Goal: Transaction & Acquisition: Purchase product/service

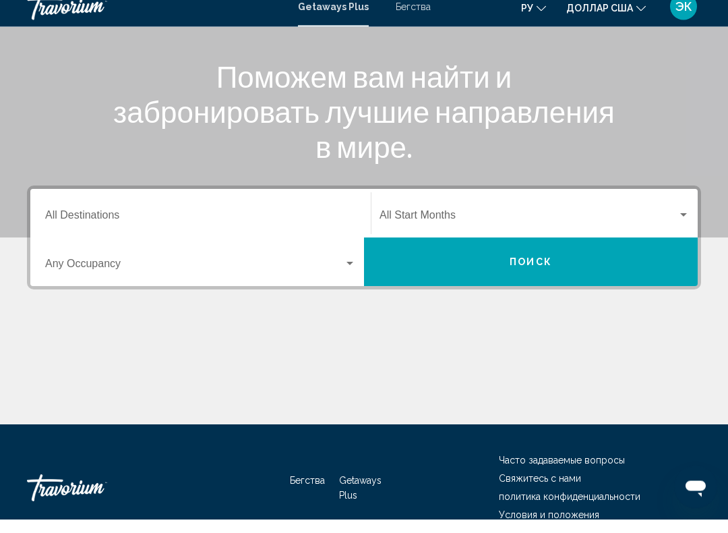
scroll to position [154, 0]
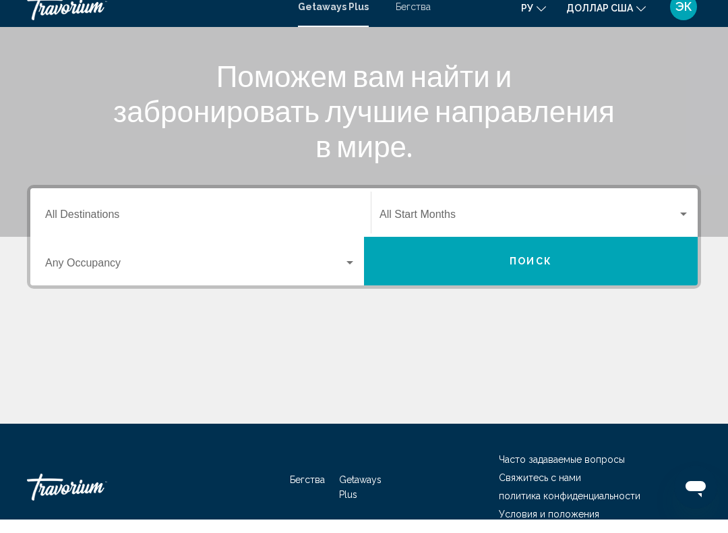
click at [344, 271] on div "Виджет поиска" at bounding box center [350, 276] width 12 height 11
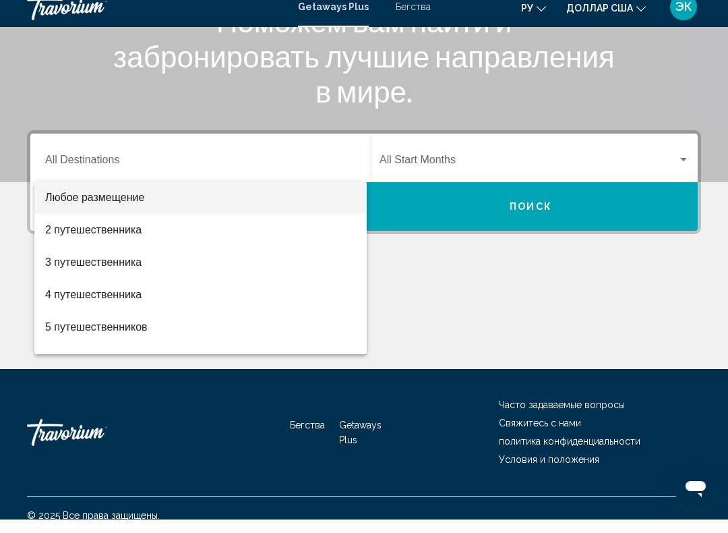
scroll to position [224, 0]
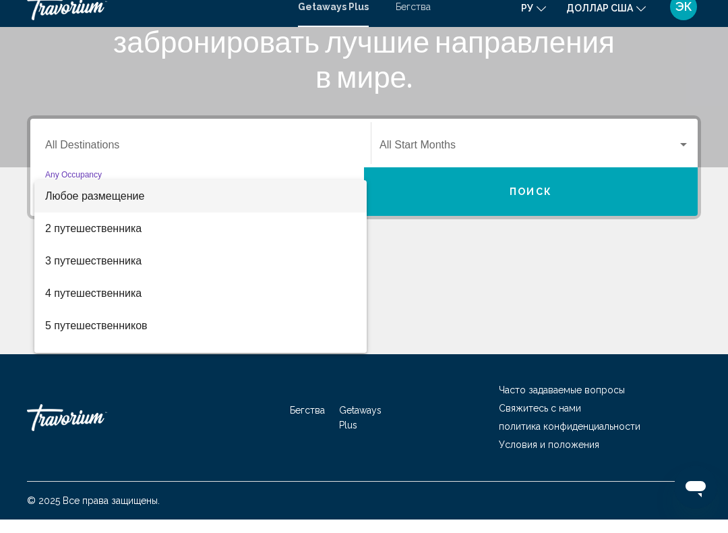
click at [291, 135] on div at bounding box center [364, 266] width 728 height 533
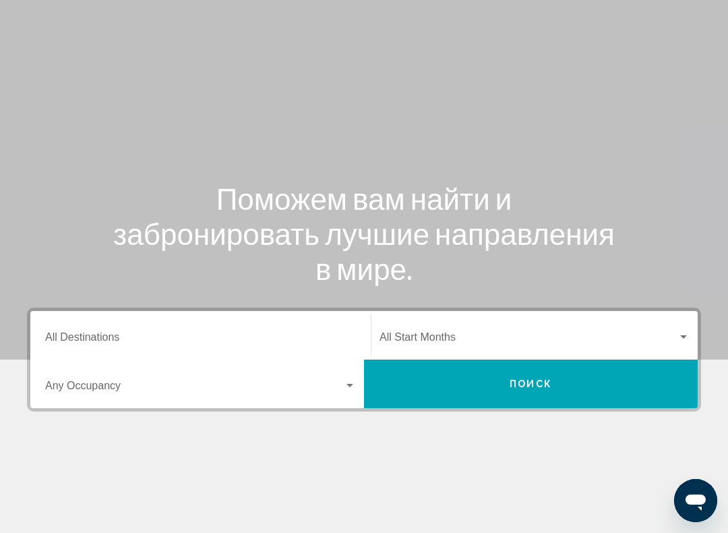
scroll to position [0, 0]
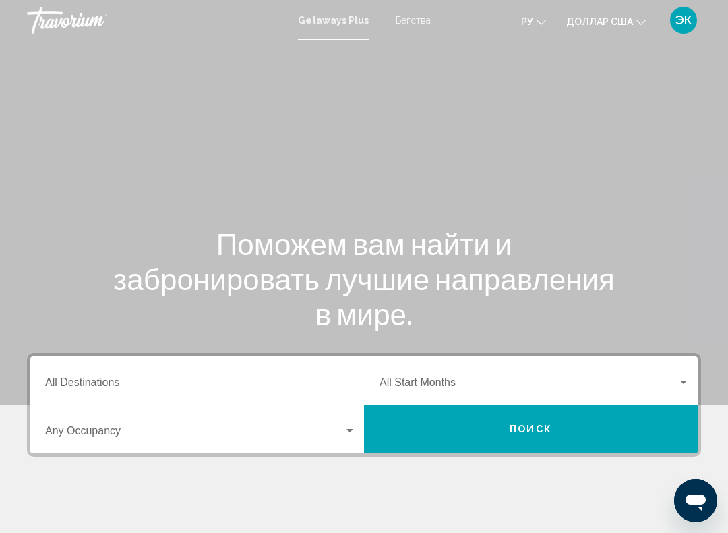
click at [415, 18] on font "Бегства" at bounding box center [413, 20] width 35 height 11
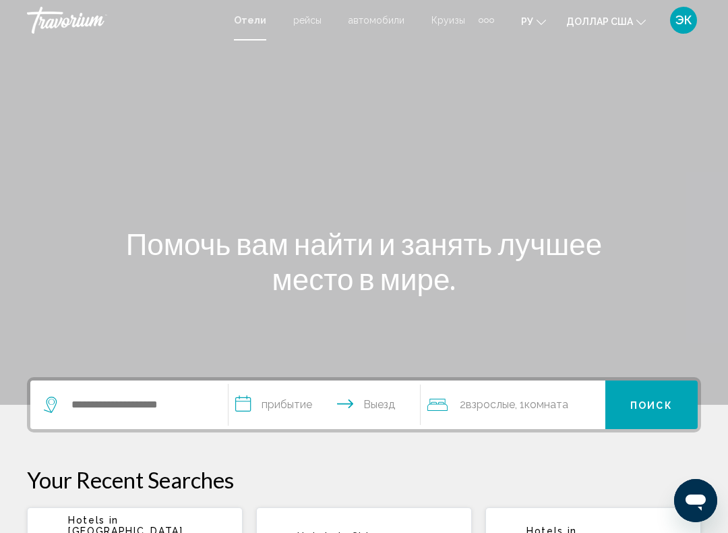
scroll to position [44, 0]
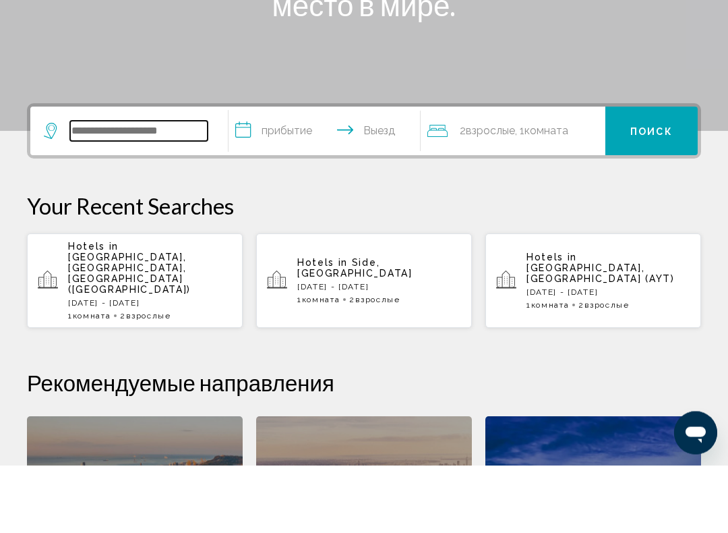
click at [171, 189] on input "Виджет поиска" at bounding box center [139, 199] width 138 height 20
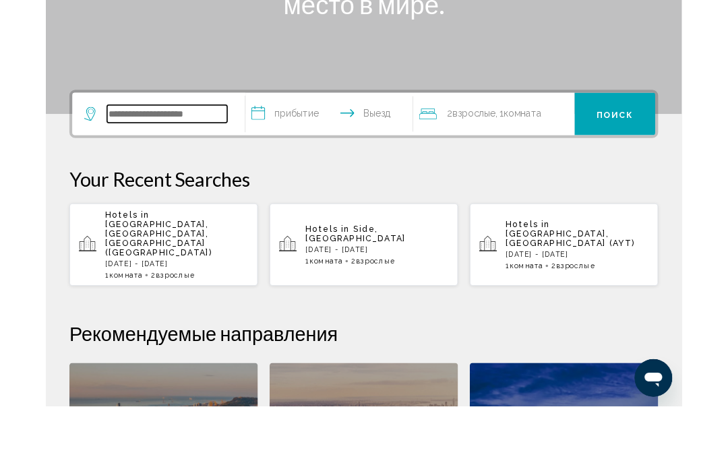
scroll to position [206, 0]
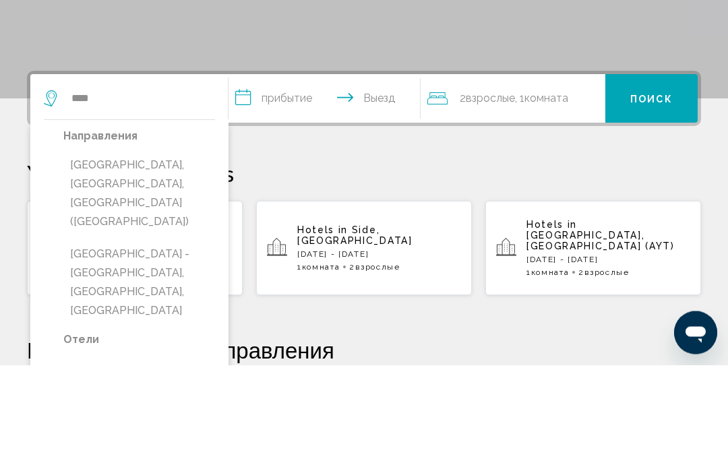
click at [156, 253] on button "[GEOGRAPHIC_DATA], [GEOGRAPHIC_DATA], [GEOGRAPHIC_DATA] ([GEOGRAPHIC_DATA])" at bounding box center [139, 294] width 152 height 82
type input "**********"
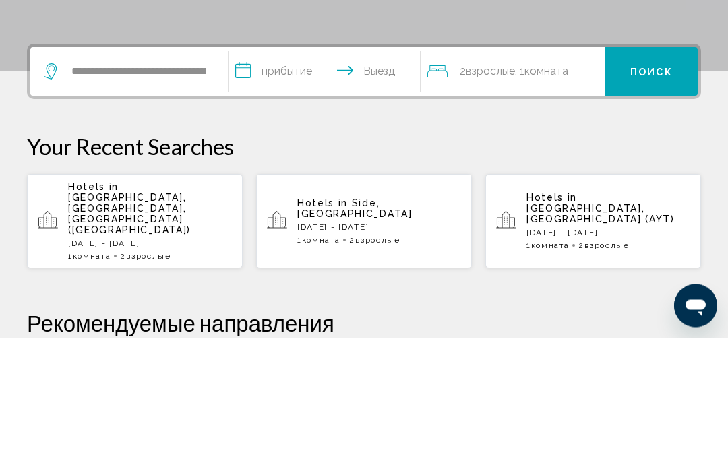
click at [299, 175] on input "**********" at bounding box center [327, 201] width 197 height 53
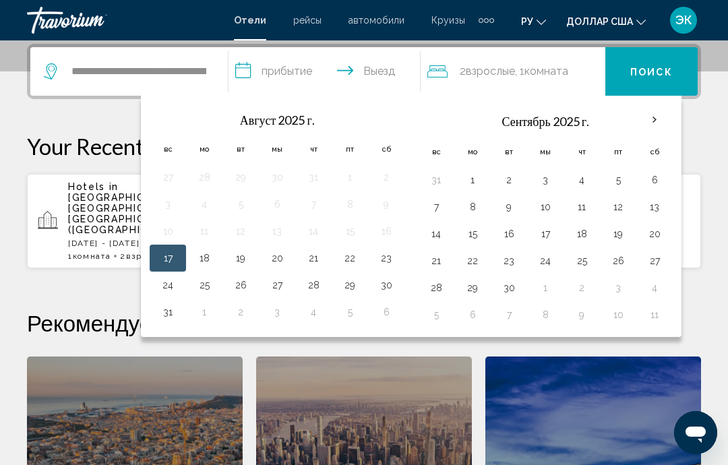
click at [473, 179] on button "1" at bounding box center [473, 180] width 22 height 19
click at [588, 183] on button "4" at bounding box center [582, 180] width 22 height 19
type input "**********"
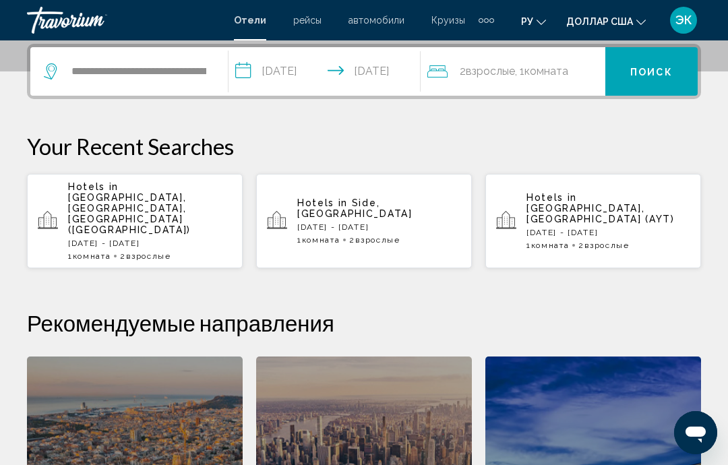
click at [656, 80] on button "Поиск" at bounding box center [651, 71] width 92 height 49
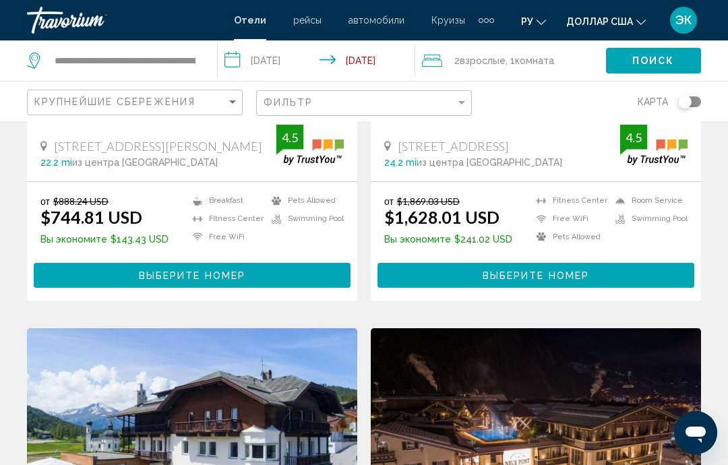
scroll to position [2241, 0]
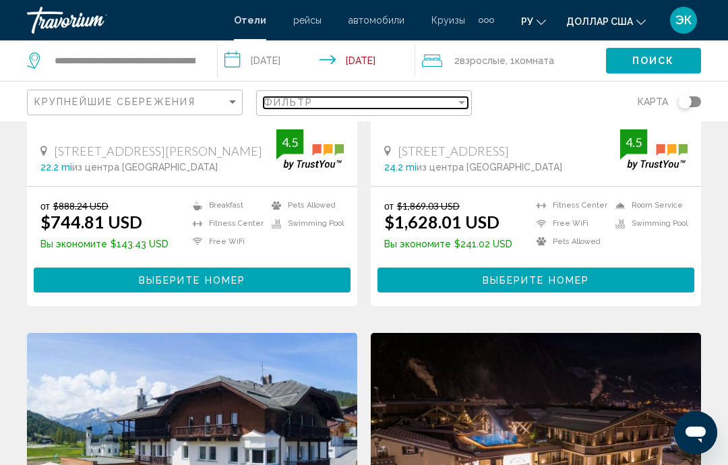
click at [467, 104] on div "Filter" at bounding box center [462, 102] width 12 height 11
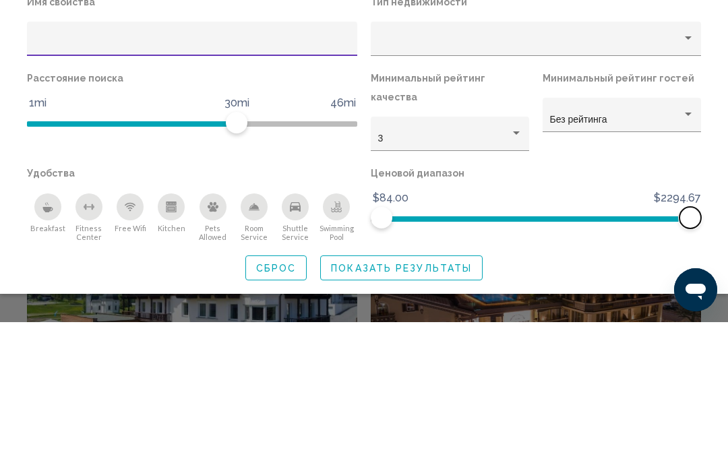
scroll to position [2384, 0]
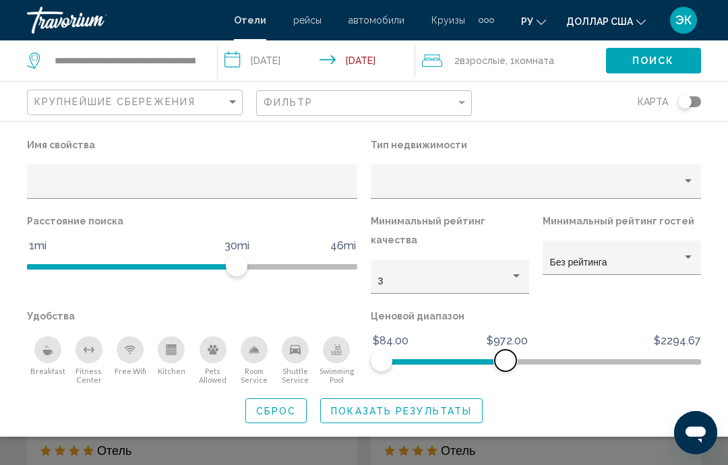
scroll to position [2438, 0]
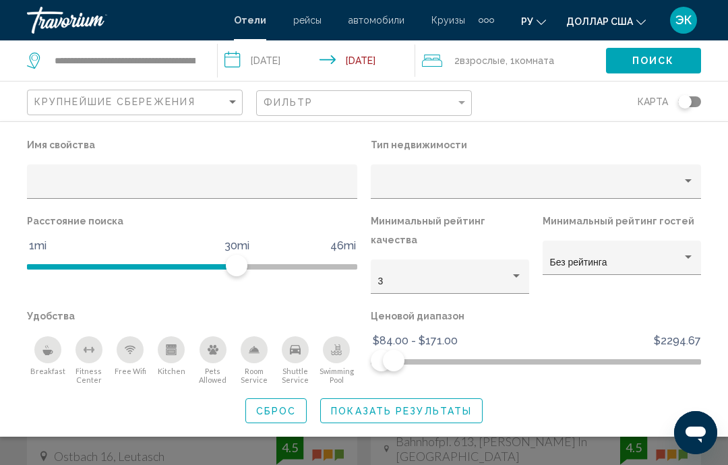
click at [405, 406] on span "Показать результаты" at bounding box center [401, 411] width 141 height 11
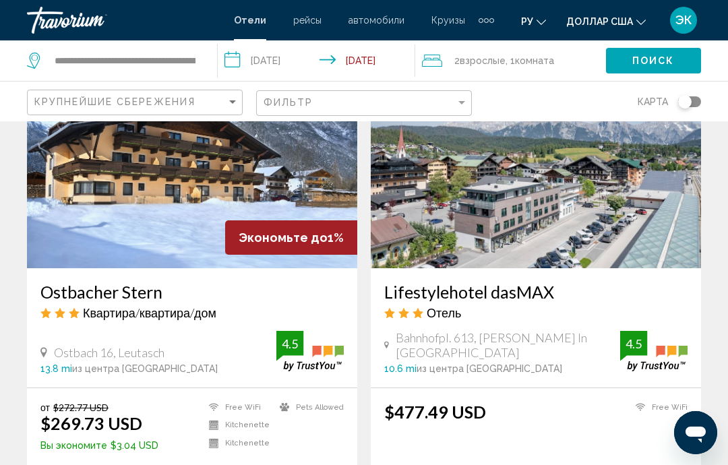
scroll to position [2543, 0]
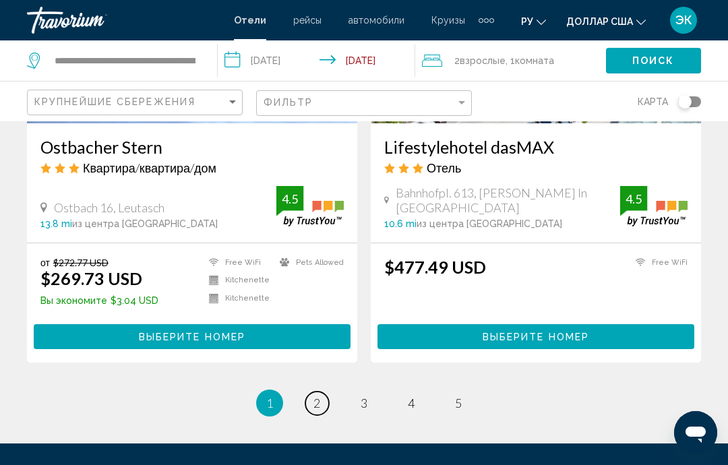
click at [317, 396] on span "2" at bounding box center [316, 403] width 7 height 15
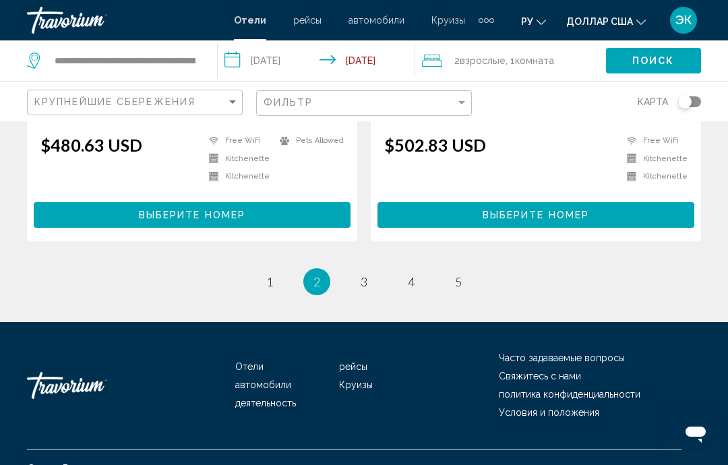
scroll to position [2735, 0]
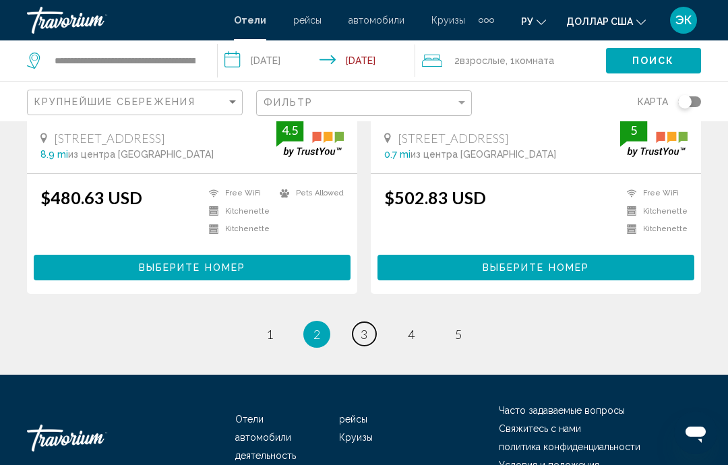
click at [360, 343] on link "page 3" at bounding box center [365, 334] width 24 height 24
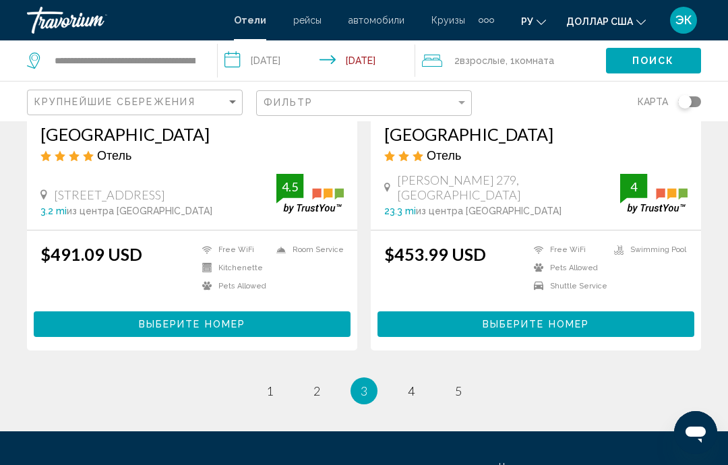
scroll to position [2754, 0]
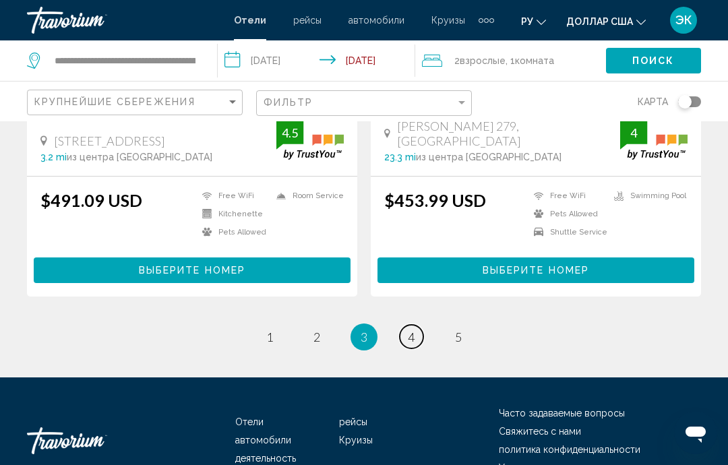
click at [415, 330] on span "4" at bounding box center [411, 337] width 7 height 15
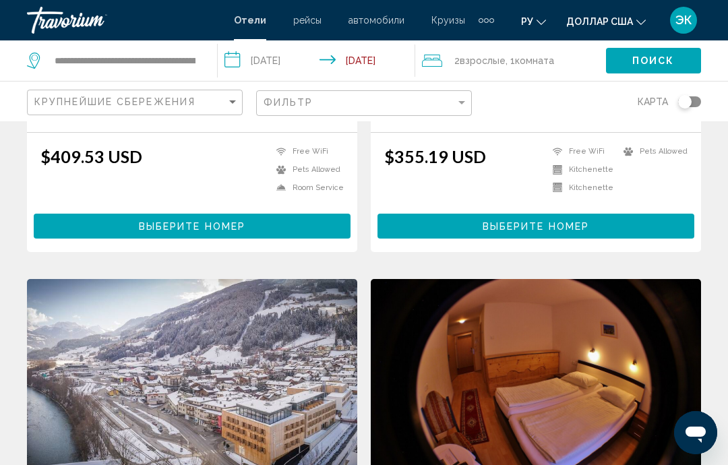
scroll to position [1389, 0]
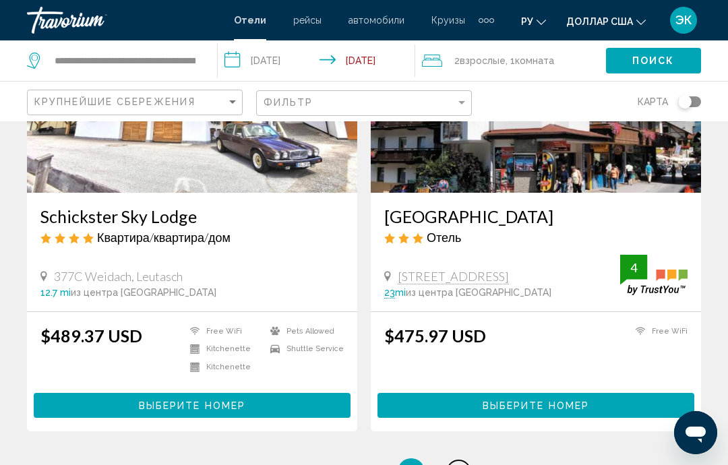
click at [464, 460] on link "page 5" at bounding box center [459, 472] width 24 height 24
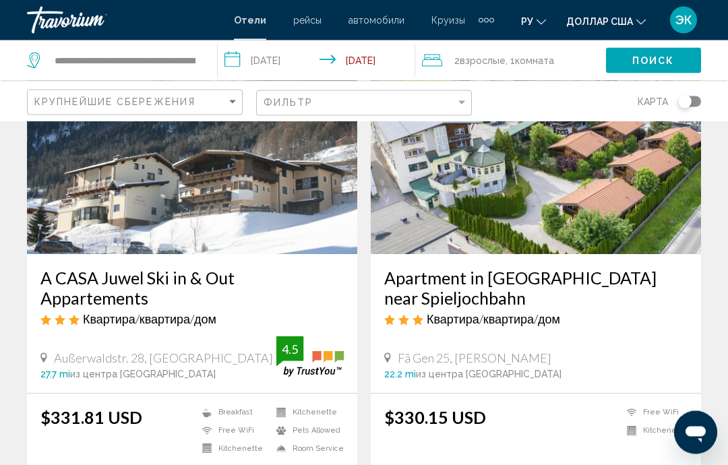
scroll to position [1121, 0]
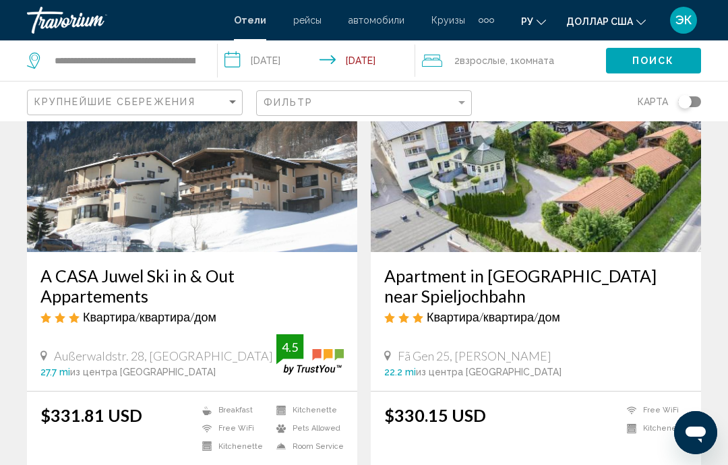
click at [501, 349] on div "Fã Gen 25, [PERSON_NAME]" at bounding box center [535, 356] width 303 height 15
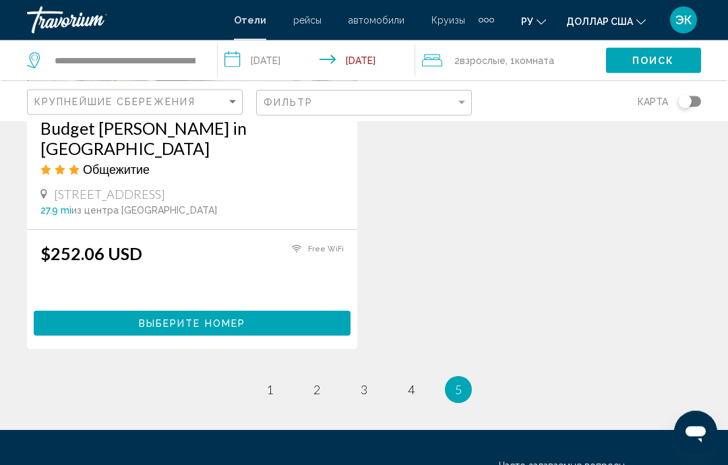
scroll to position [1799, 0]
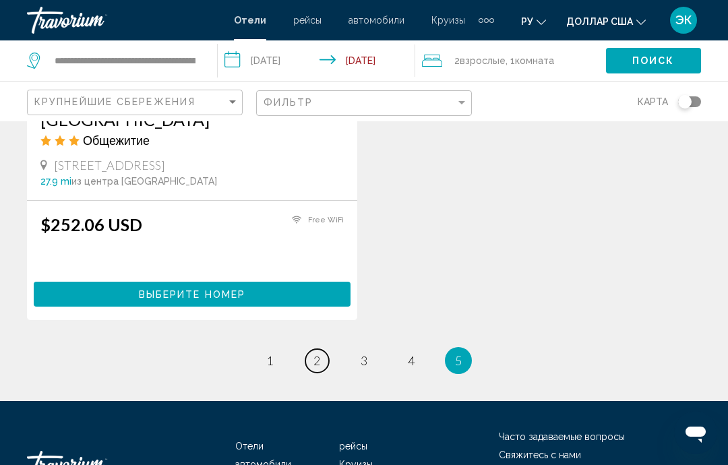
click at [326, 349] on link "page 2" at bounding box center [317, 361] width 24 height 24
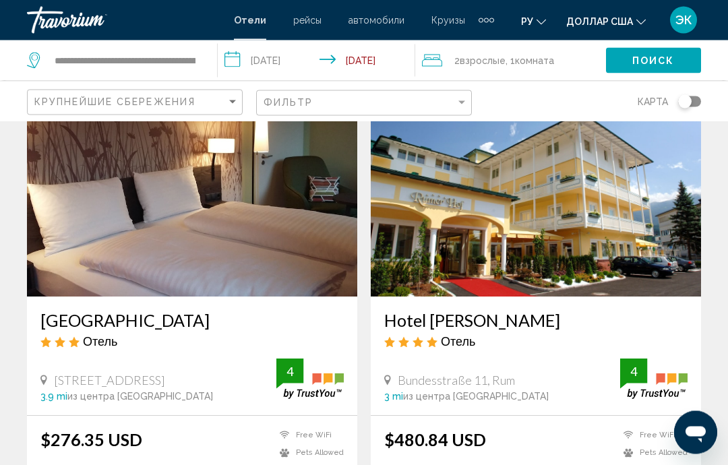
scroll to position [1533, 0]
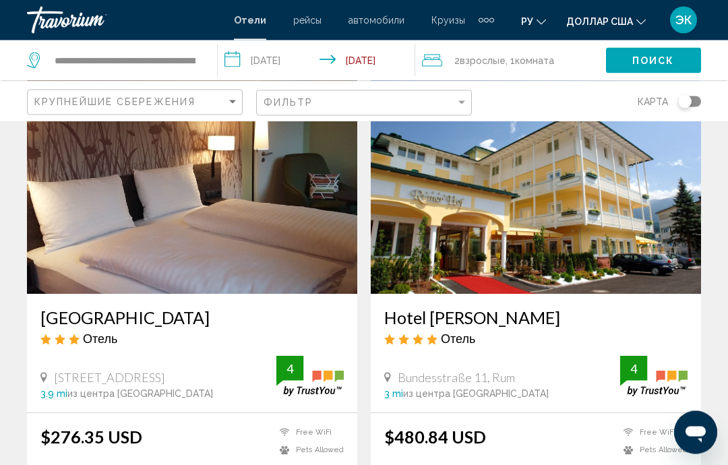
click at [53, 376] on div "[STREET_ADDRESS]" at bounding box center [158, 378] width 236 height 15
click at [99, 380] on span "[STREET_ADDRESS]" at bounding box center [109, 378] width 111 height 15
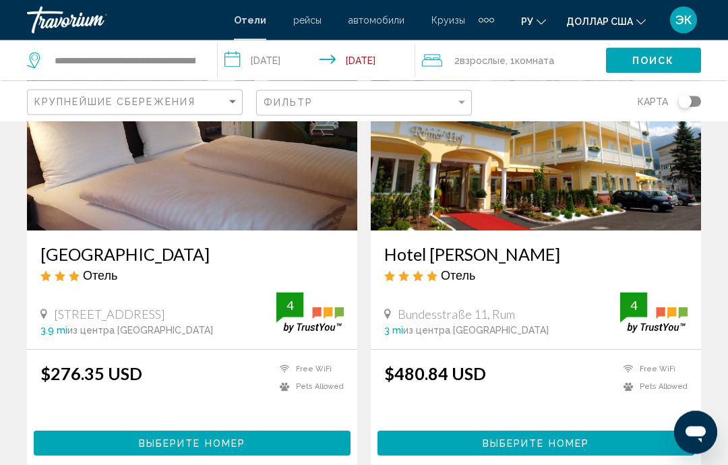
click at [229, 442] on span "Выберите номер" at bounding box center [192, 444] width 107 height 11
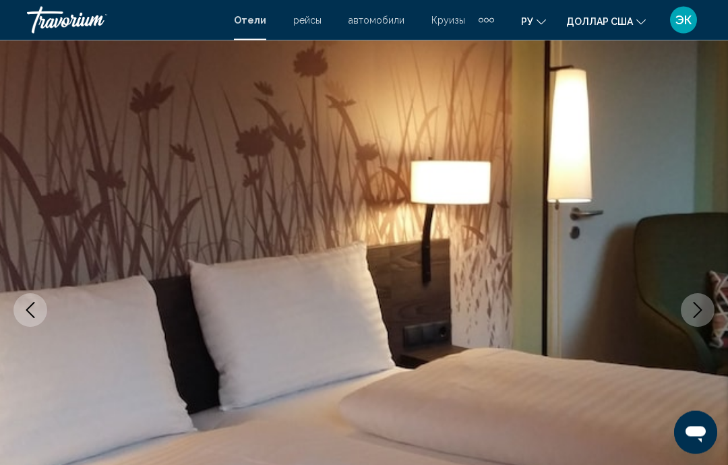
scroll to position [93, 0]
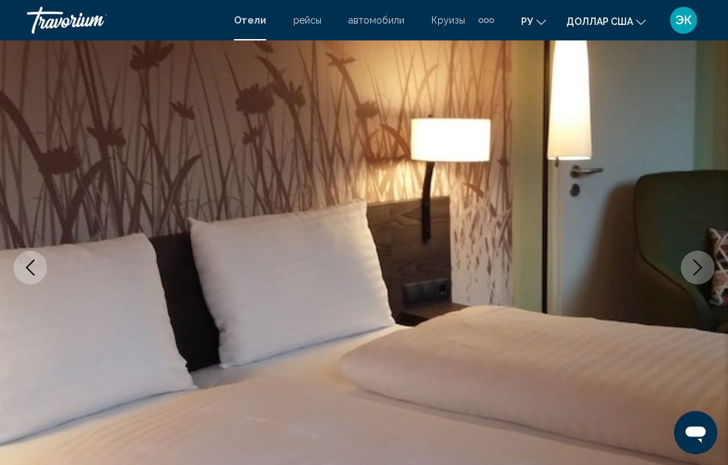
click at [702, 274] on icon "Next image" at bounding box center [698, 268] width 16 height 16
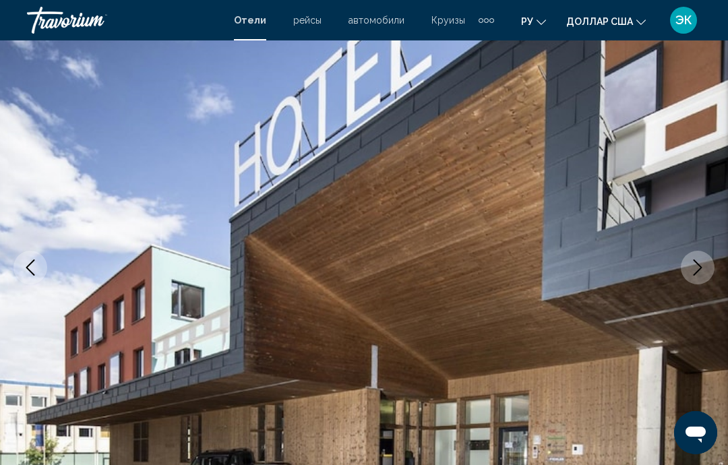
click at [697, 273] on icon "Next image" at bounding box center [698, 268] width 16 height 16
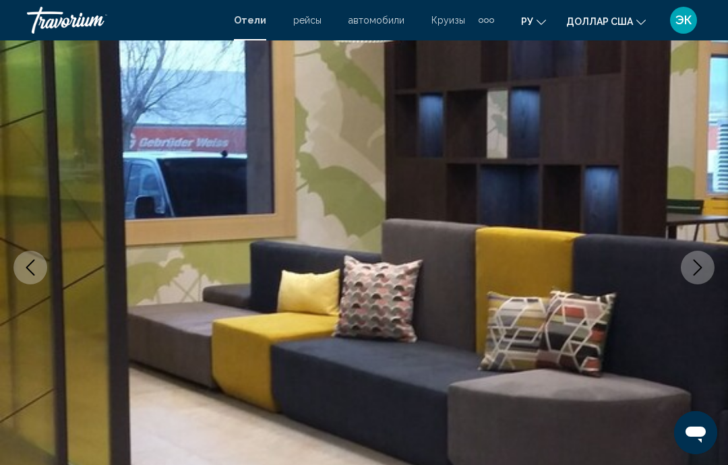
click at [702, 271] on icon "Next image" at bounding box center [698, 268] width 16 height 16
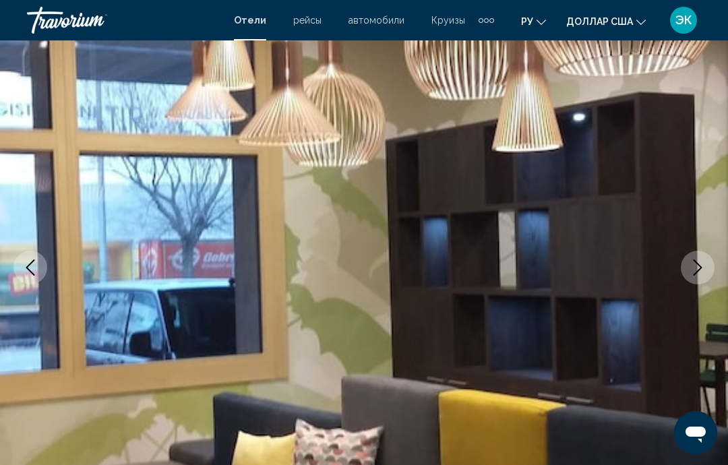
click at [696, 278] on button "Next image" at bounding box center [698, 268] width 34 height 34
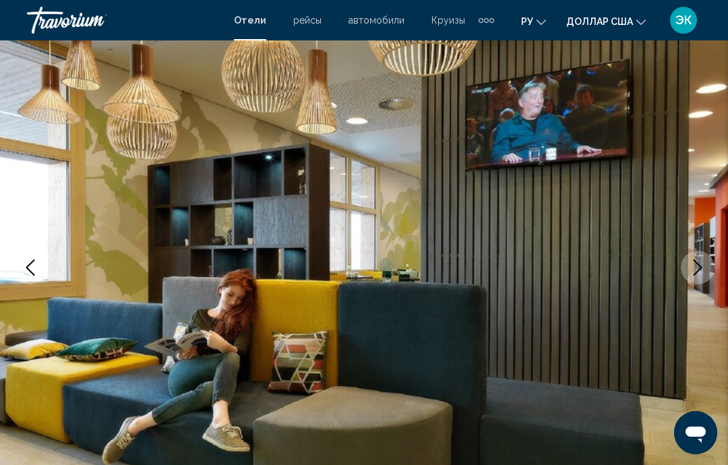
click at [696, 272] on icon "Next image" at bounding box center [698, 268] width 16 height 16
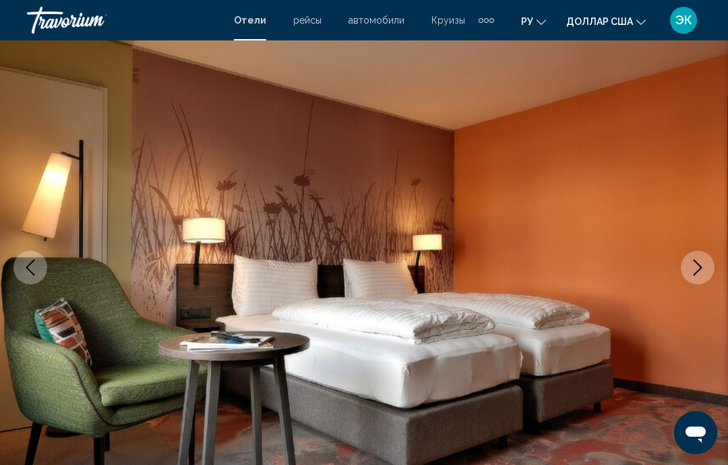
click at [693, 263] on icon "Next image" at bounding box center [698, 268] width 16 height 16
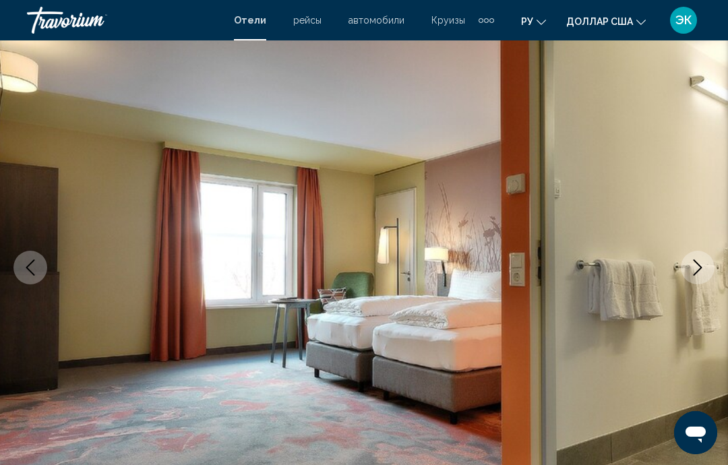
click at [693, 279] on button "Next image" at bounding box center [698, 268] width 34 height 34
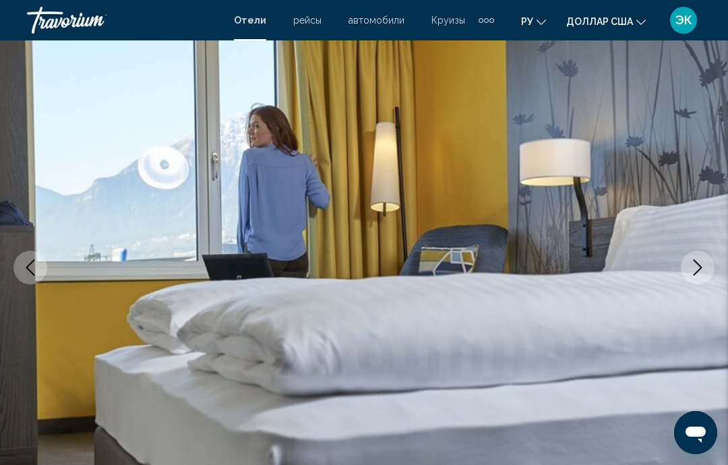
click at [697, 264] on icon "Next image" at bounding box center [698, 268] width 16 height 16
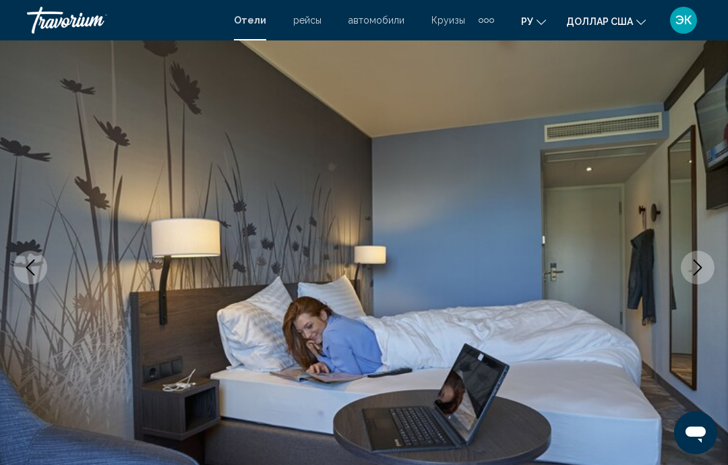
click at [697, 283] on button "Next image" at bounding box center [698, 268] width 34 height 34
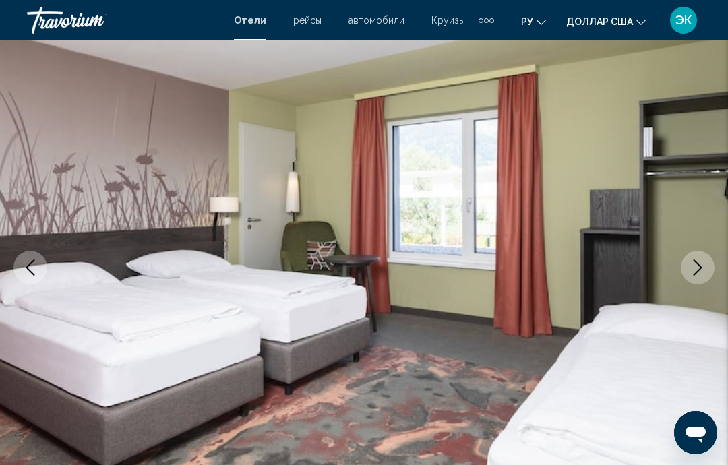
click at [695, 273] on icon "Next image" at bounding box center [698, 268] width 16 height 16
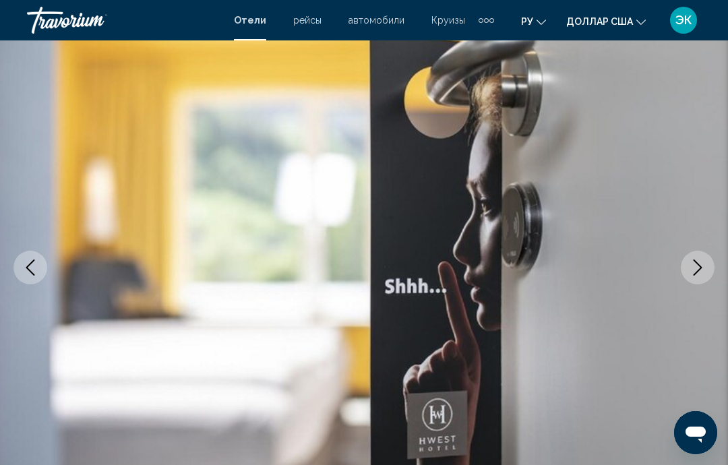
click at [699, 266] on icon "Next image" at bounding box center [698, 268] width 16 height 16
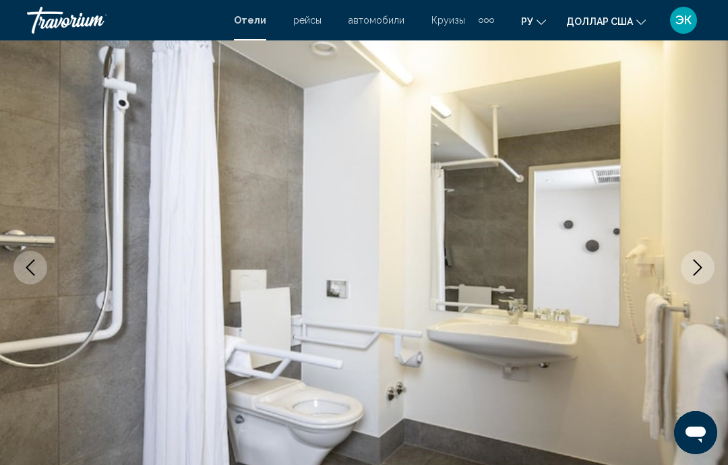
click at [689, 276] on button "Next image" at bounding box center [698, 268] width 34 height 34
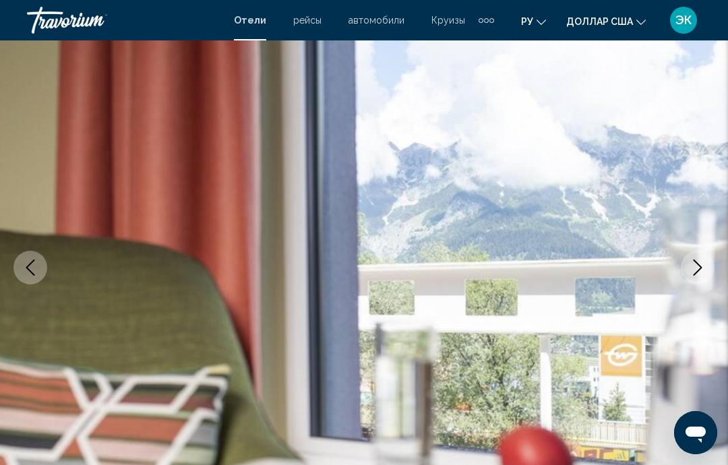
click at [696, 270] on icon "Next image" at bounding box center [698, 268] width 16 height 16
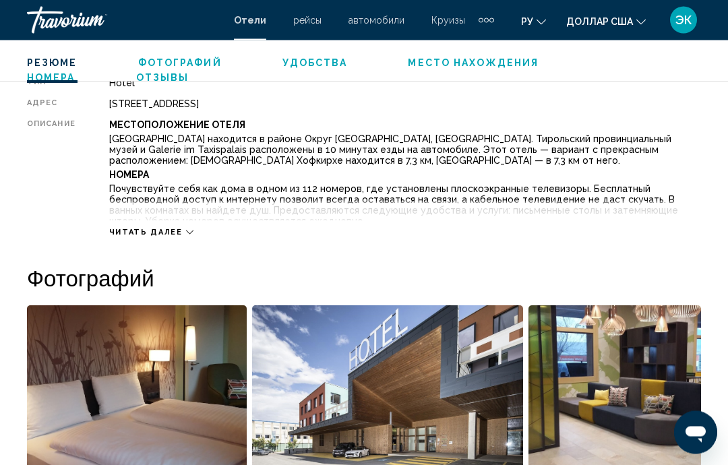
scroll to position [712, 0]
click at [167, 231] on span "Читать далее" at bounding box center [145, 232] width 73 height 9
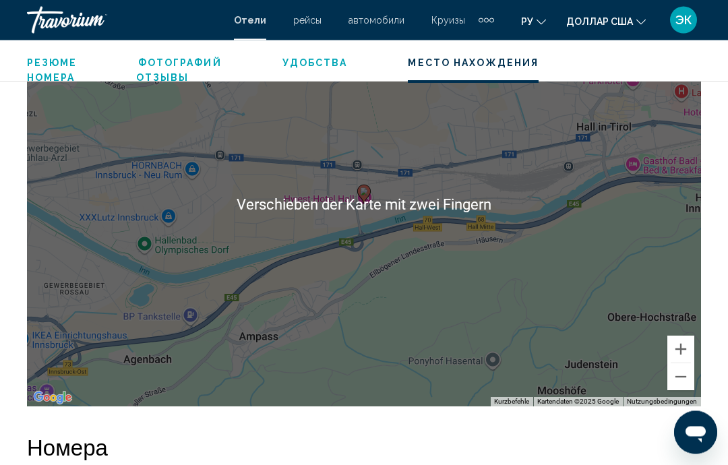
scroll to position [1749, 0]
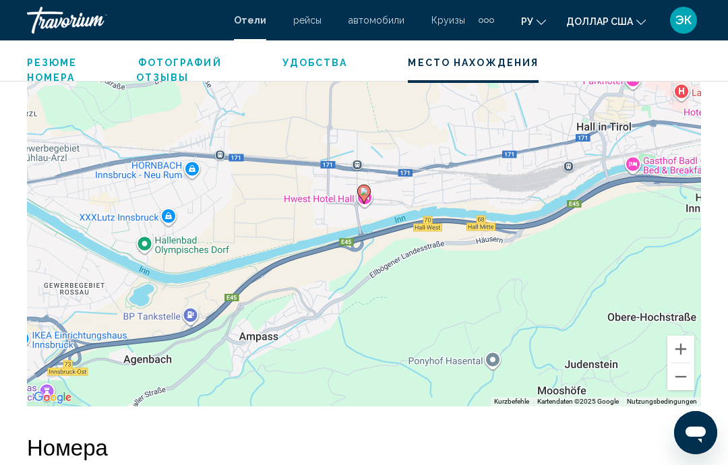
click at [688, 363] on button "Verkleinern" at bounding box center [680, 376] width 27 height 27
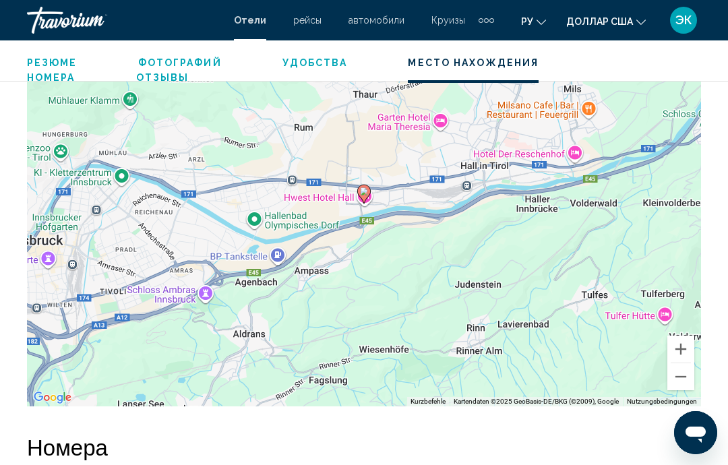
click at [684, 377] on button "Verkleinern" at bounding box center [680, 376] width 27 height 27
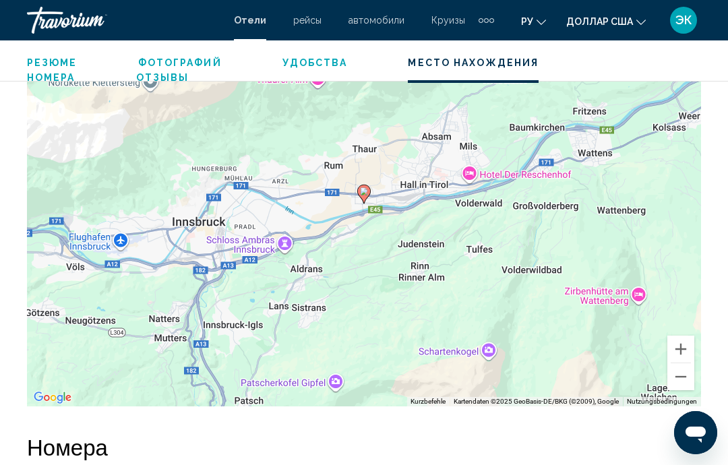
click at [679, 338] on button "Vergrößern" at bounding box center [680, 349] width 27 height 27
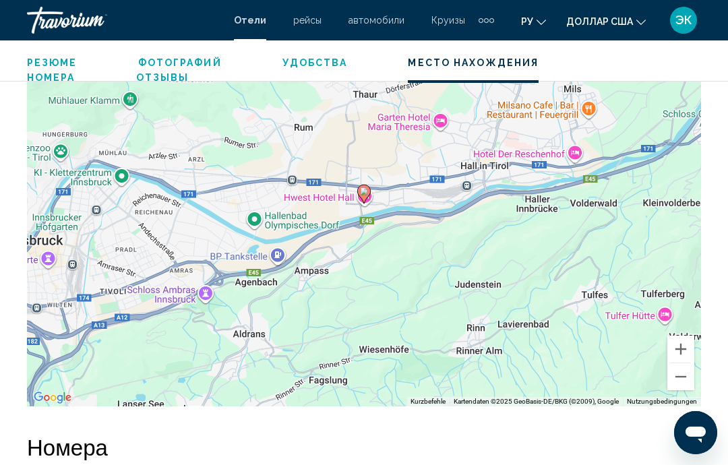
click at [687, 338] on button "Vergrößern" at bounding box center [680, 349] width 27 height 27
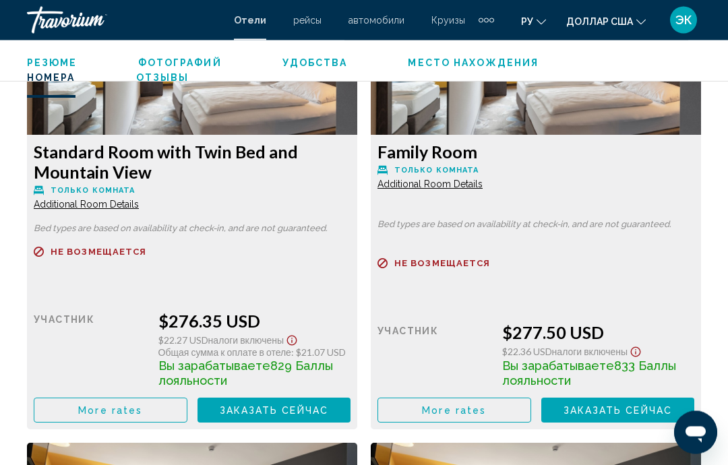
scroll to position [2338, 0]
click at [329, 405] on span "Заказать сейчас" at bounding box center [274, 410] width 109 height 11
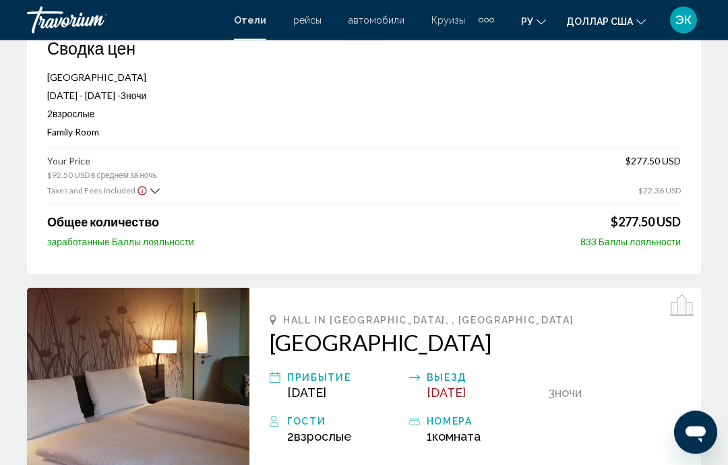
scroll to position [132, 0]
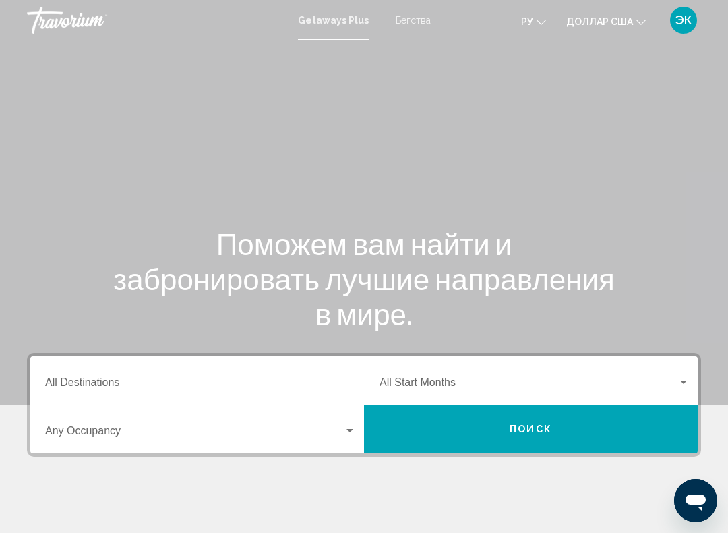
click at [111, 428] on span "Виджет поиска" at bounding box center [194, 433] width 299 height 12
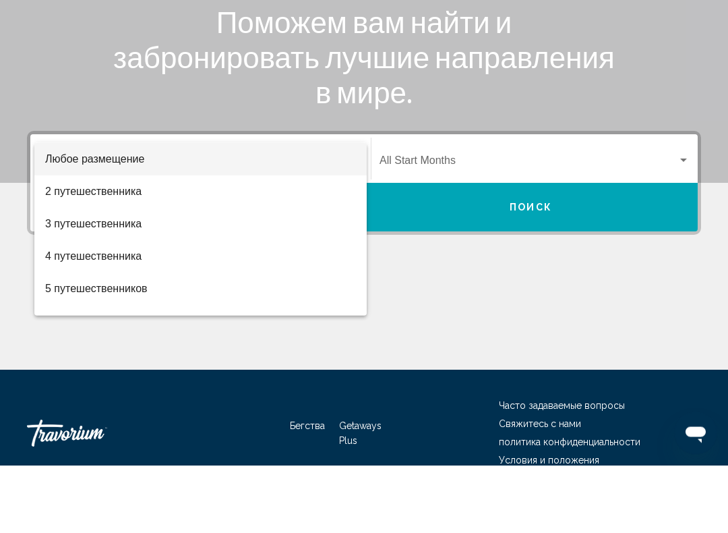
scroll to position [224, 0]
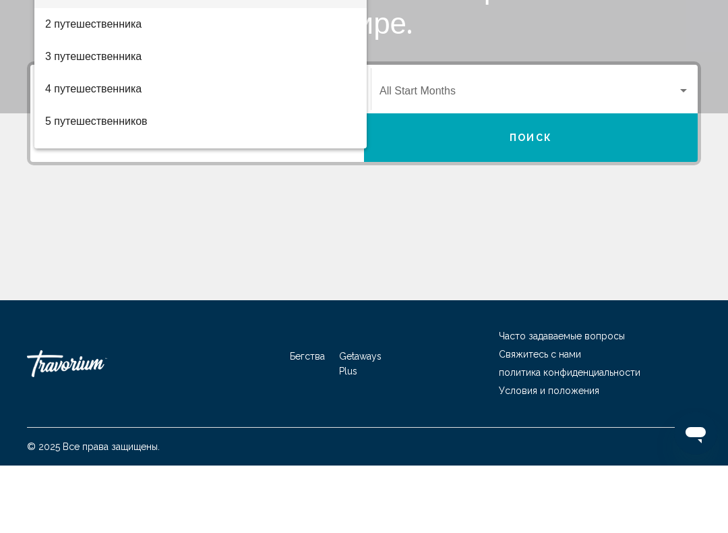
click at [339, 220] on div at bounding box center [364, 266] width 728 height 533
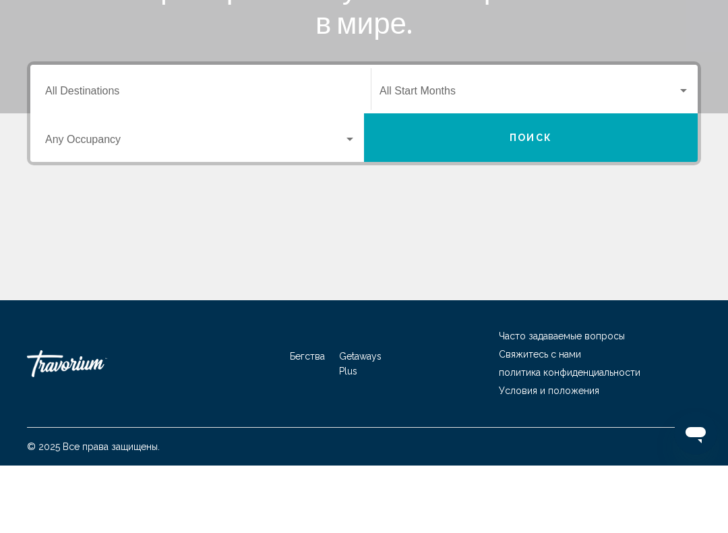
click at [104, 155] on input "Destination All Destinations" at bounding box center [200, 161] width 311 height 12
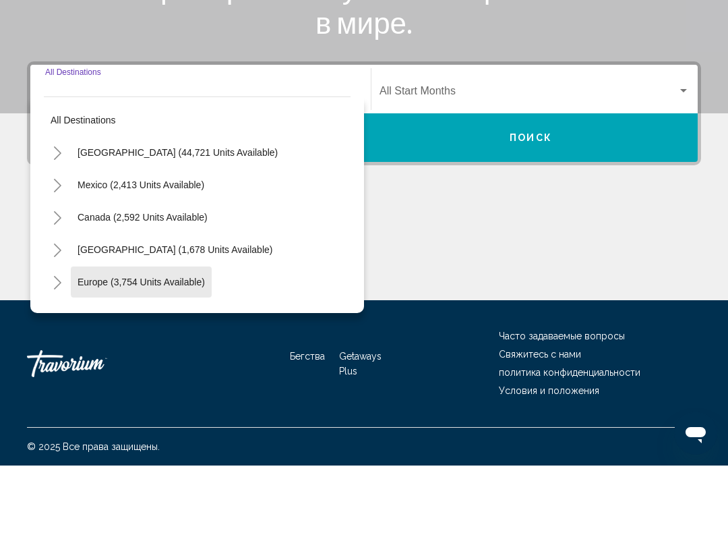
click at [187, 344] on span "Europe (3,754 units available)" at bounding box center [141, 349] width 127 height 11
type input "**********"
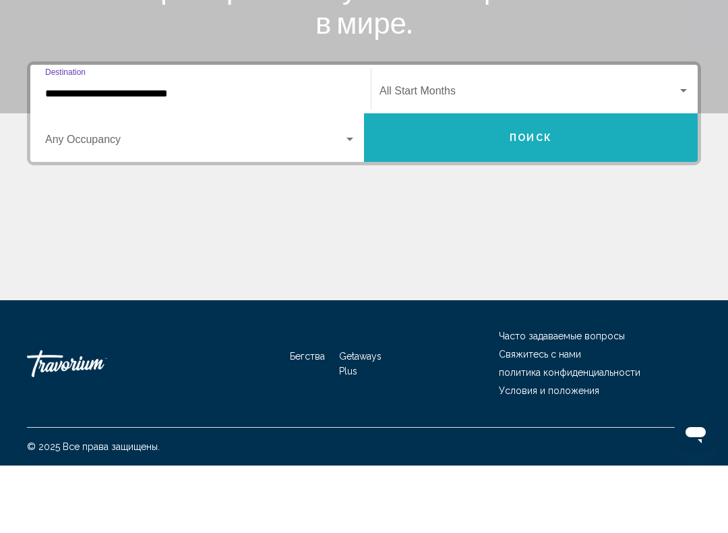
click at [529, 200] on span "Поиск" at bounding box center [531, 205] width 42 height 11
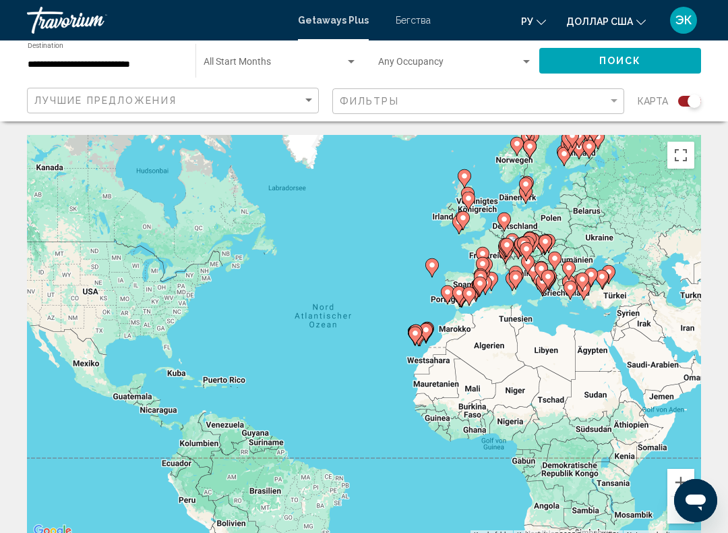
click at [108, 66] on input "**********" at bounding box center [105, 64] width 154 height 11
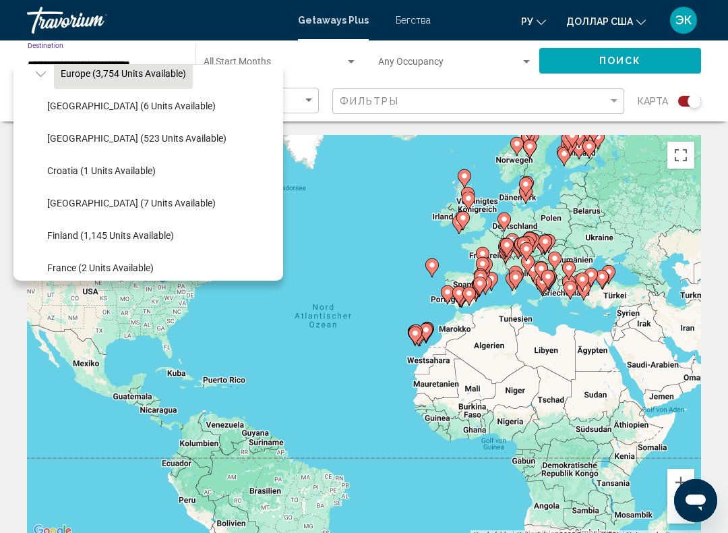
scroll to position [169, 0]
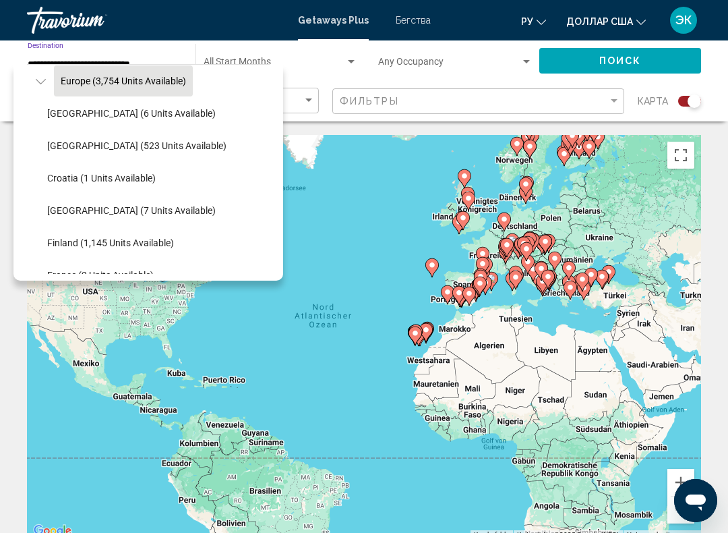
click at [141, 144] on span "Austria (523 units available)" at bounding box center [136, 145] width 179 height 11
type input "**********"
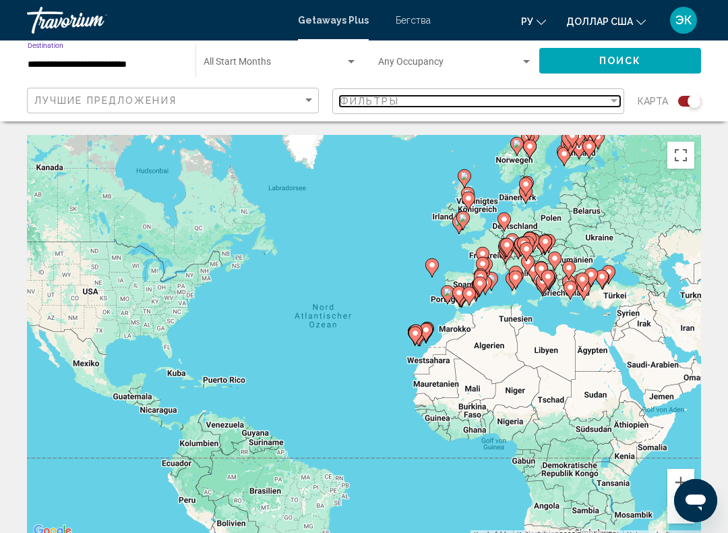
click at [611, 101] on div "Filter" at bounding box center [614, 100] width 7 height 3
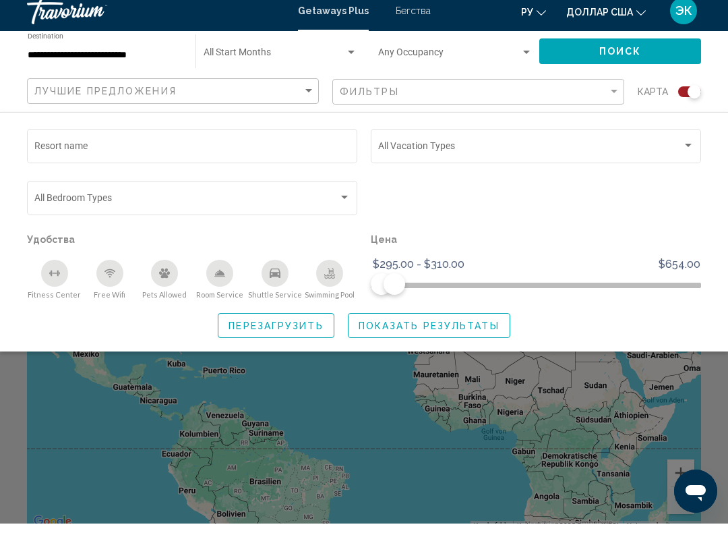
click at [454, 330] on span "Показать результаты" at bounding box center [429, 335] width 141 height 11
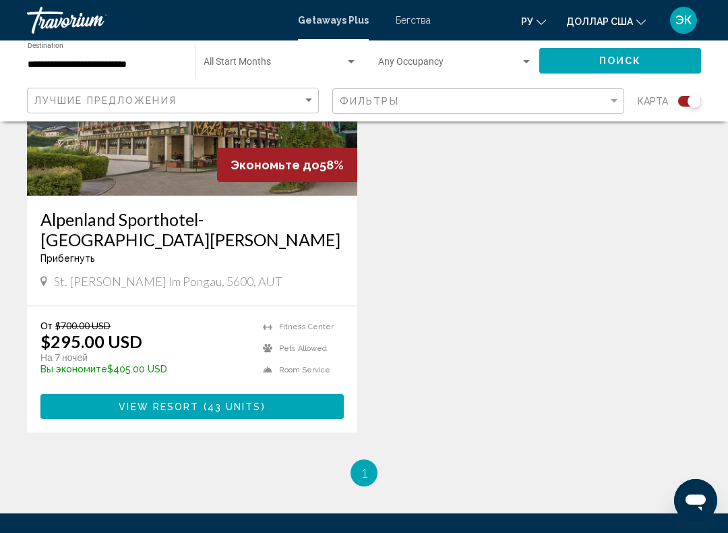
scroll to position [615, 0]
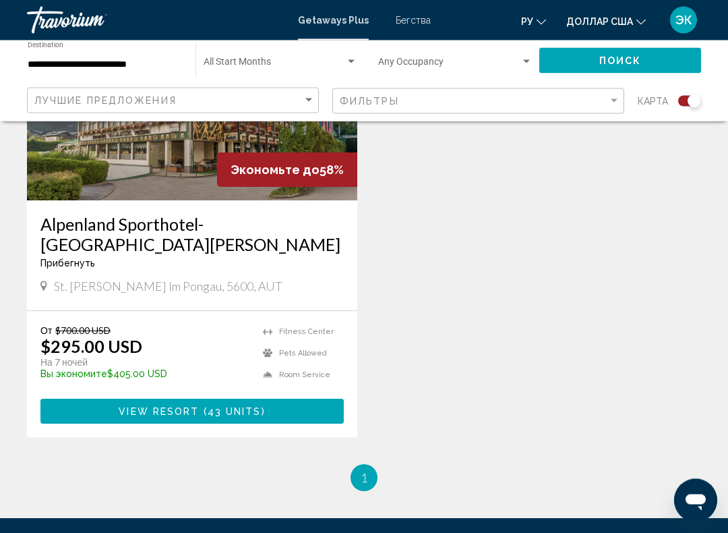
click at [272, 411] on button "View Resort ( 43 units )" at bounding box center [191, 411] width 303 height 25
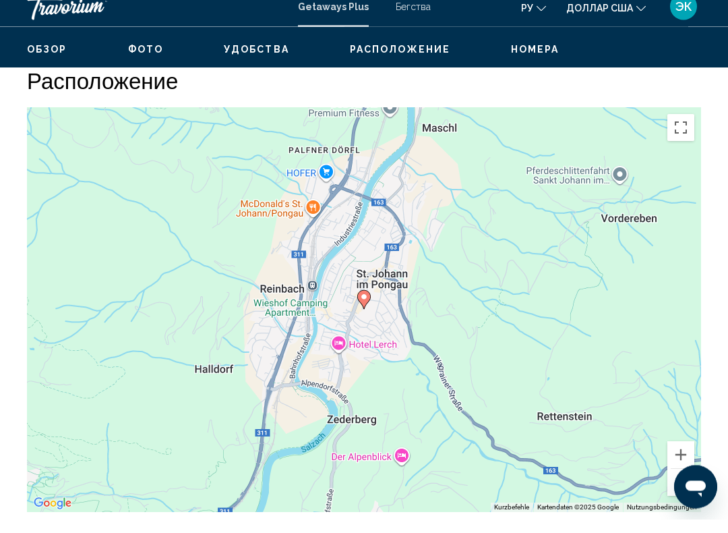
scroll to position [2113, 0]
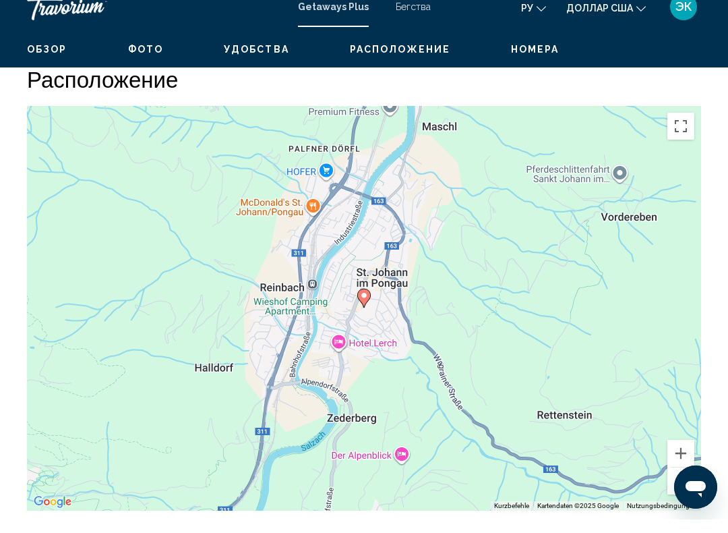
click at [680, 481] on button "Verkleinern" at bounding box center [680, 494] width 27 height 27
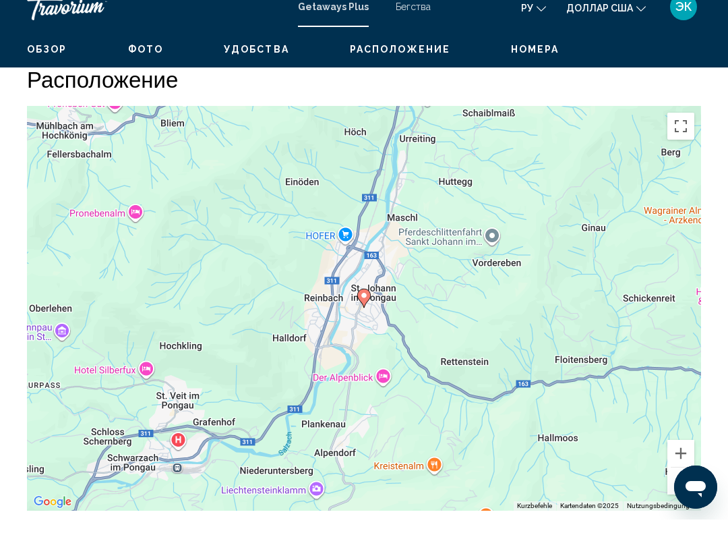
click at [672, 481] on button "Verkleinern" at bounding box center [680, 494] width 27 height 27
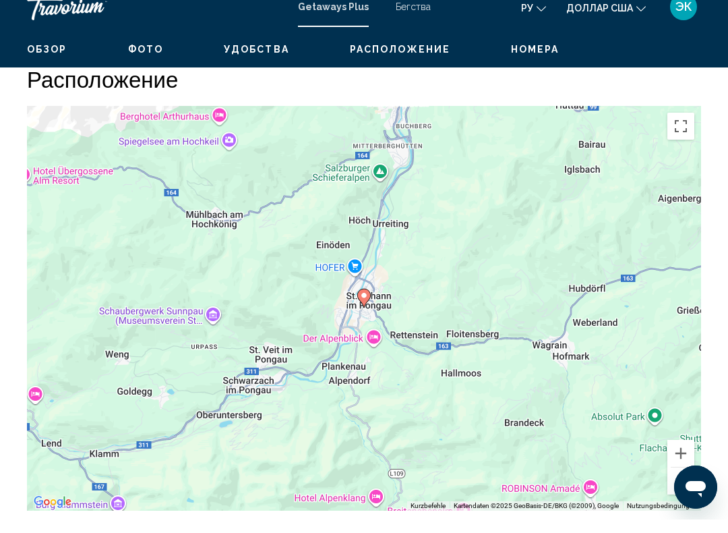
click at [670, 481] on button "Verkleinern" at bounding box center [680, 494] width 27 height 27
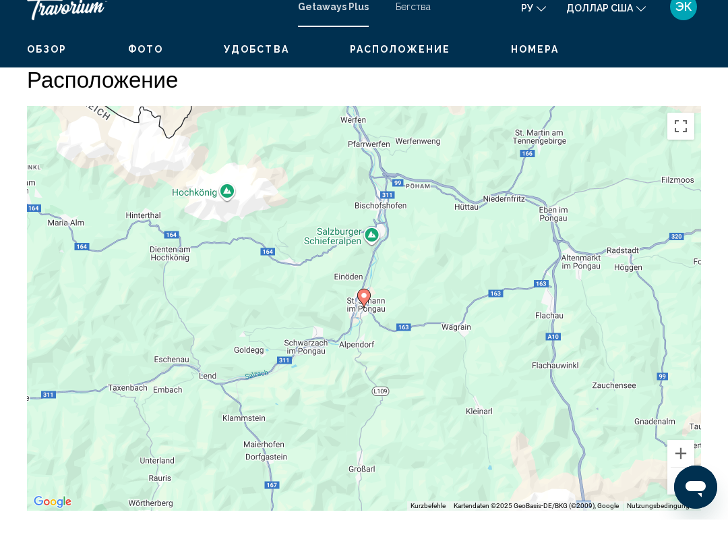
click at [675, 481] on button "Verkleinern" at bounding box center [680, 494] width 27 height 27
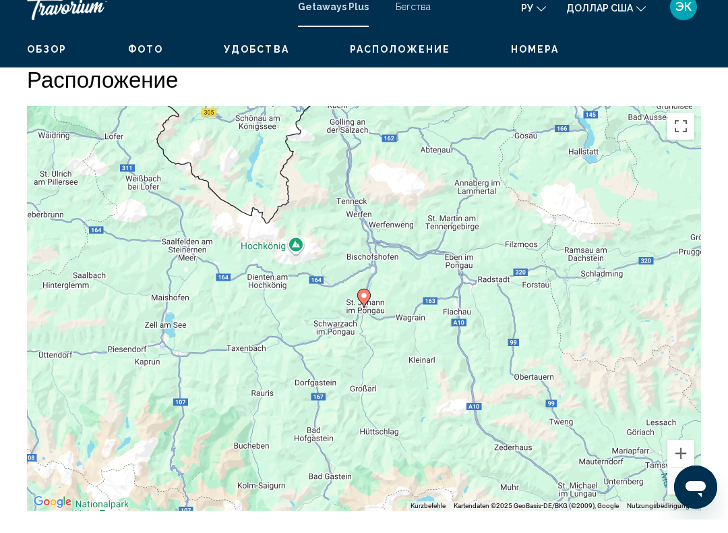
click at [669, 481] on button "Verkleinern" at bounding box center [680, 494] width 27 height 27
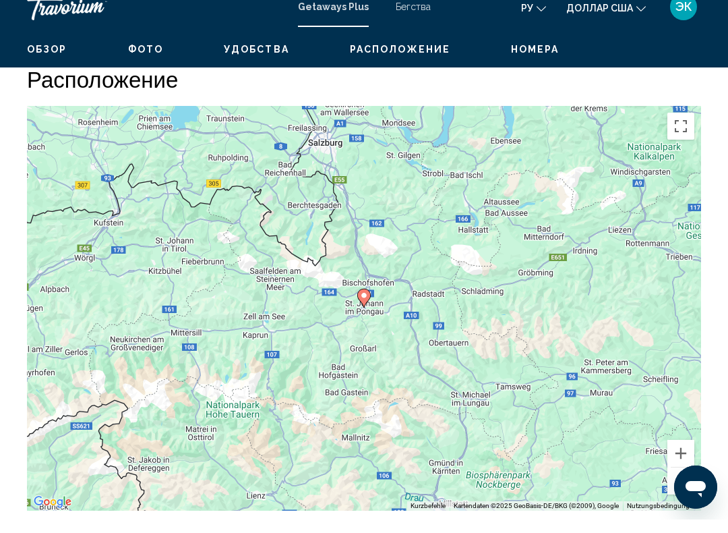
click at [673, 481] on button "Verkleinern" at bounding box center [680, 494] width 27 height 27
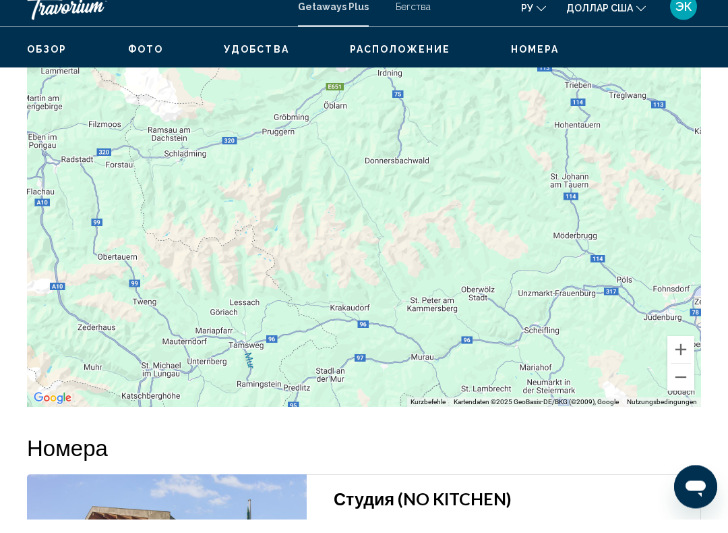
scroll to position [2227, 0]
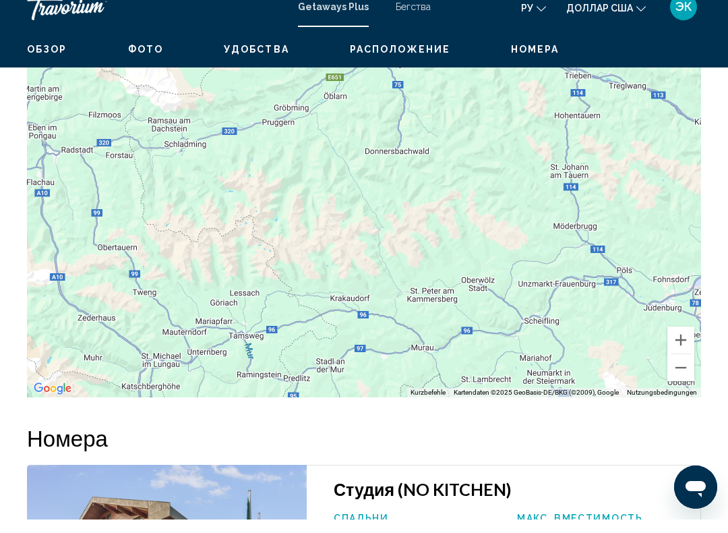
click at [672, 367] on button "Verkleinern" at bounding box center [680, 380] width 27 height 27
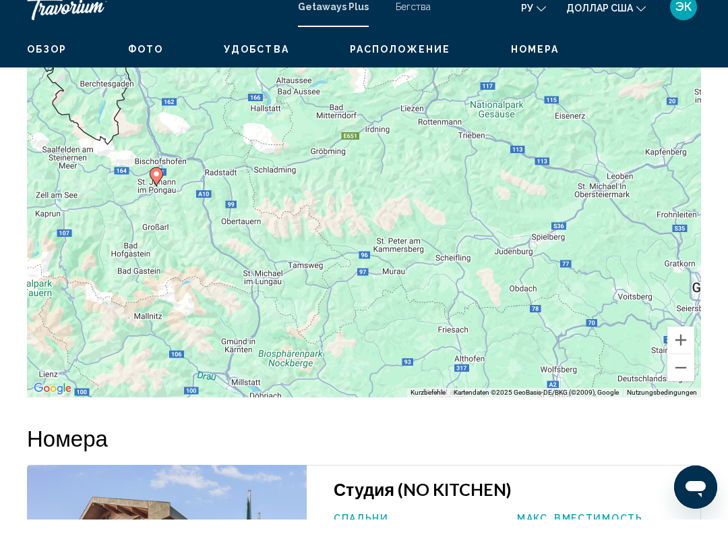
click at [669, 367] on button "Verkleinern" at bounding box center [680, 380] width 27 height 27
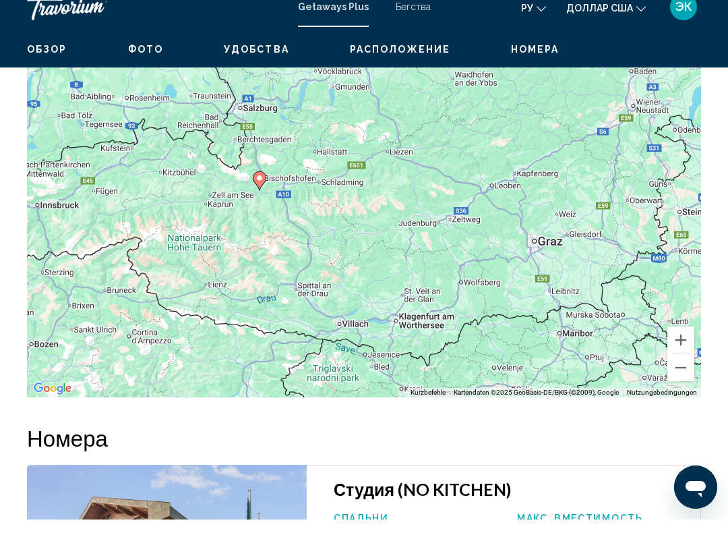
click at [673, 367] on button "Verkleinern" at bounding box center [680, 380] width 27 height 27
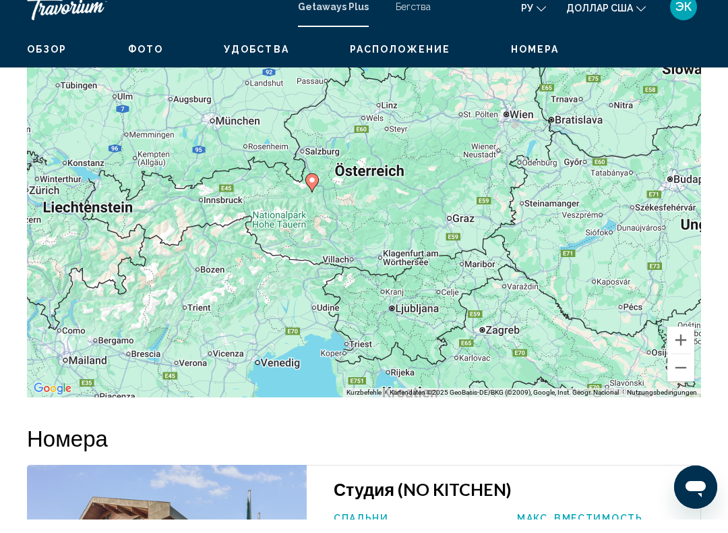
click at [670, 367] on button "Verkleinern" at bounding box center [680, 380] width 27 height 27
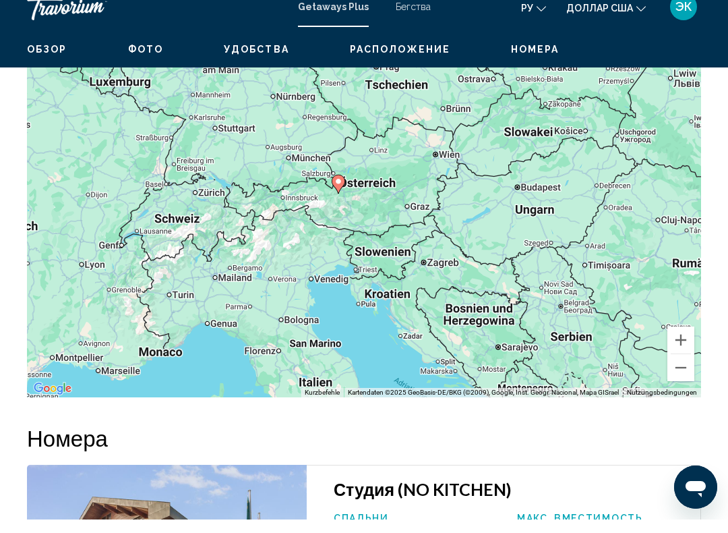
click at [674, 340] on button "Vergrößern" at bounding box center [680, 353] width 27 height 27
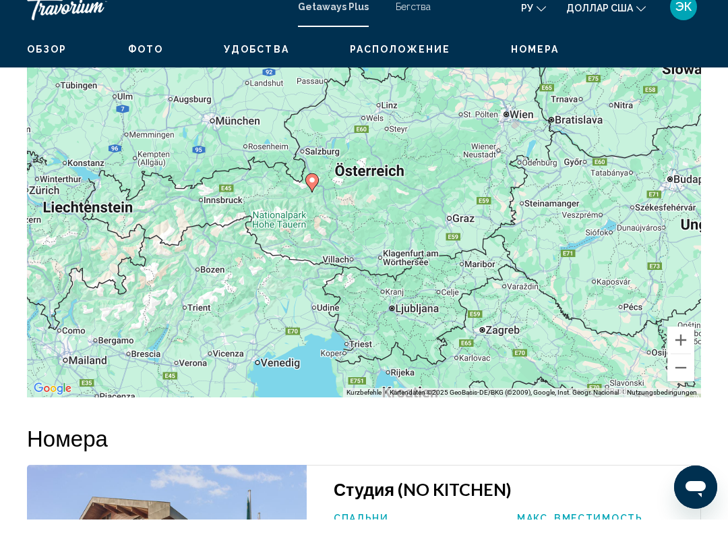
click at [675, 340] on button "Vergrößern" at bounding box center [680, 353] width 27 height 27
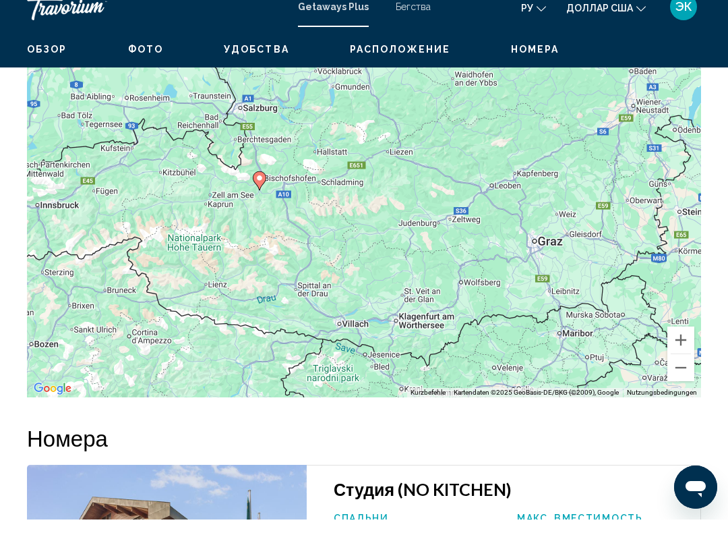
click at [673, 340] on button "Vergrößern" at bounding box center [680, 353] width 27 height 27
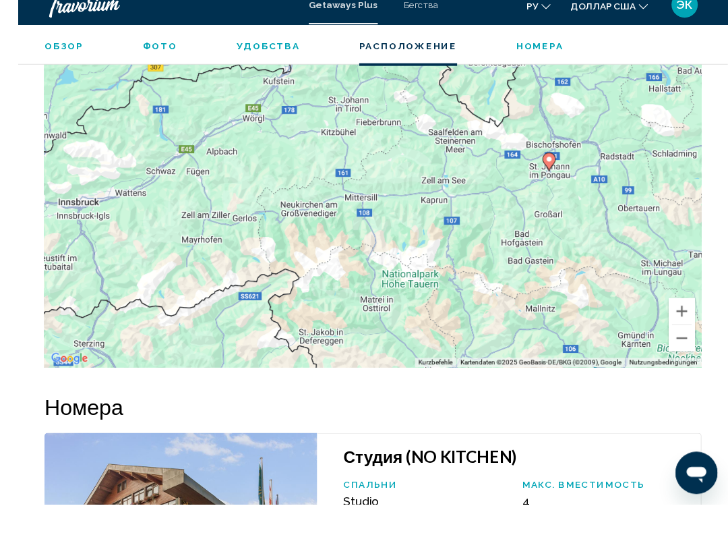
scroll to position [2214, 0]
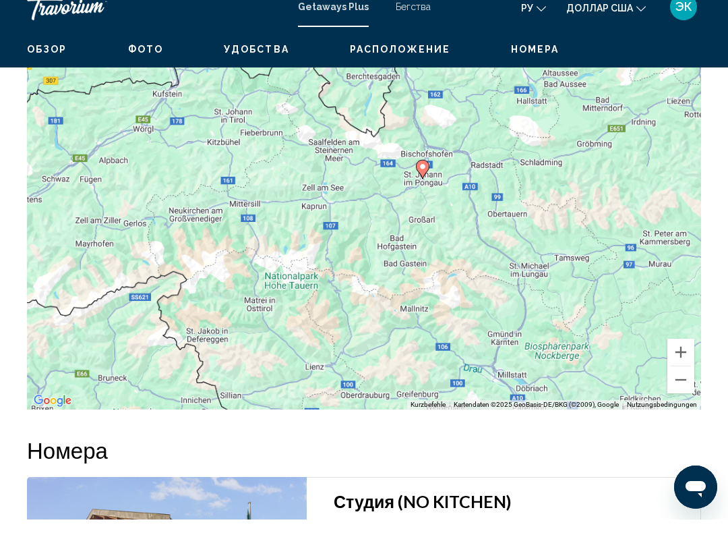
click at [673, 380] on button "Verkleinern" at bounding box center [680, 393] width 27 height 27
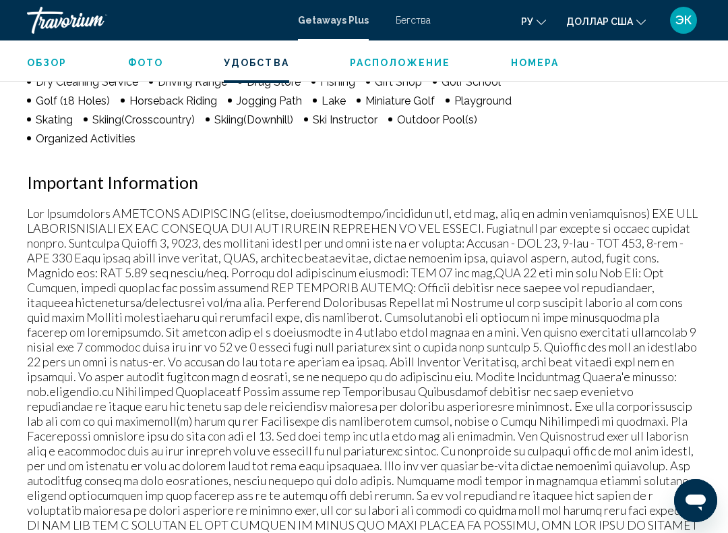
scroll to position [1558, 0]
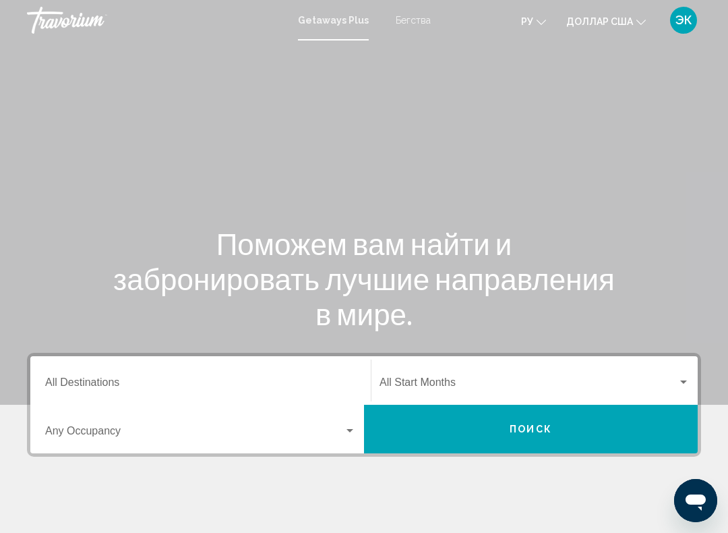
click at [313, 379] on input "Destination All Destinations" at bounding box center [200, 385] width 311 height 12
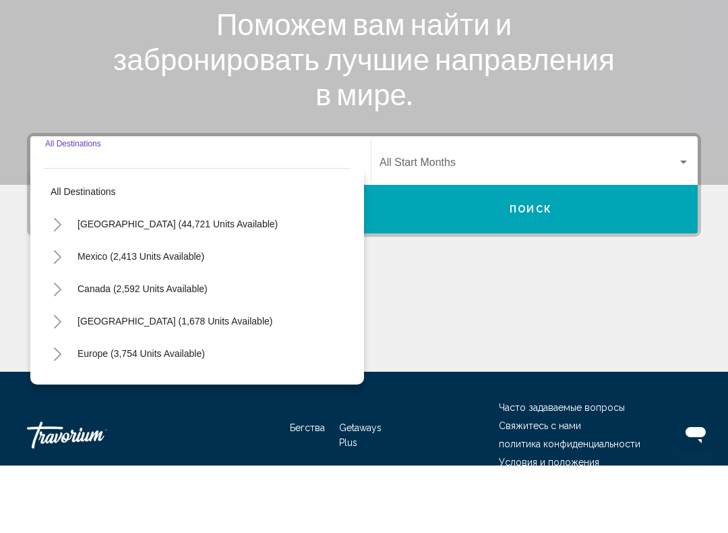
scroll to position [224, 0]
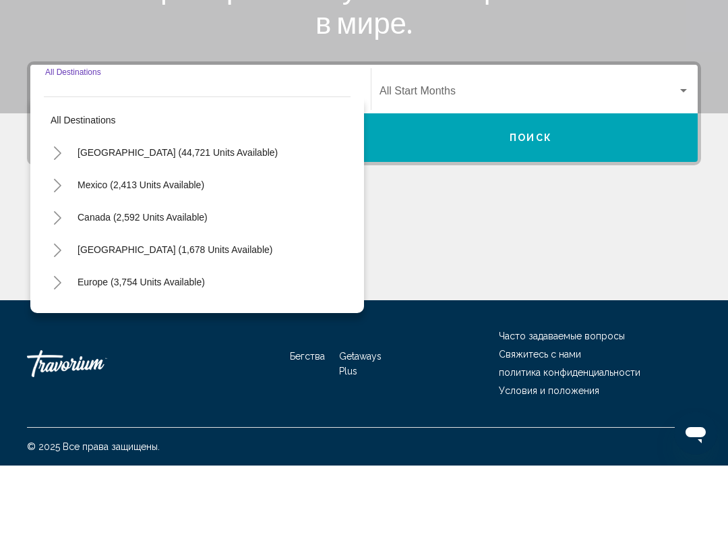
click at [176, 344] on span "Europe (3,754 units available)" at bounding box center [141, 349] width 127 height 11
type input "**********"
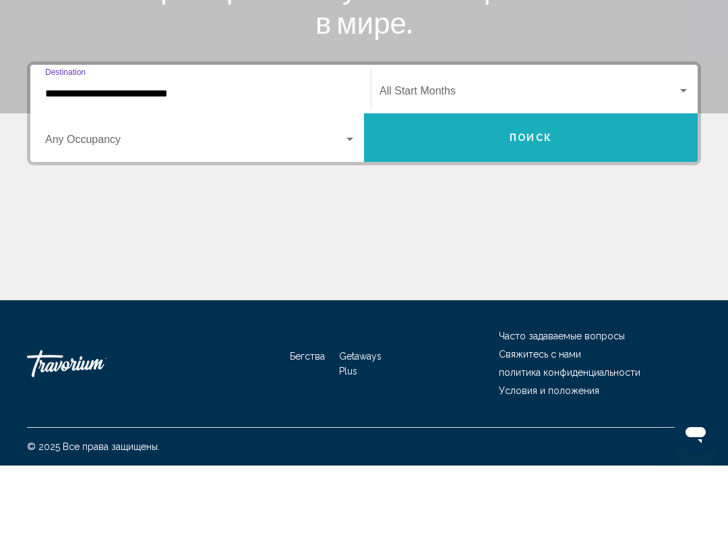
click at [546, 181] on button "Поиск" at bounding box center [531, 205] width 334 height 49
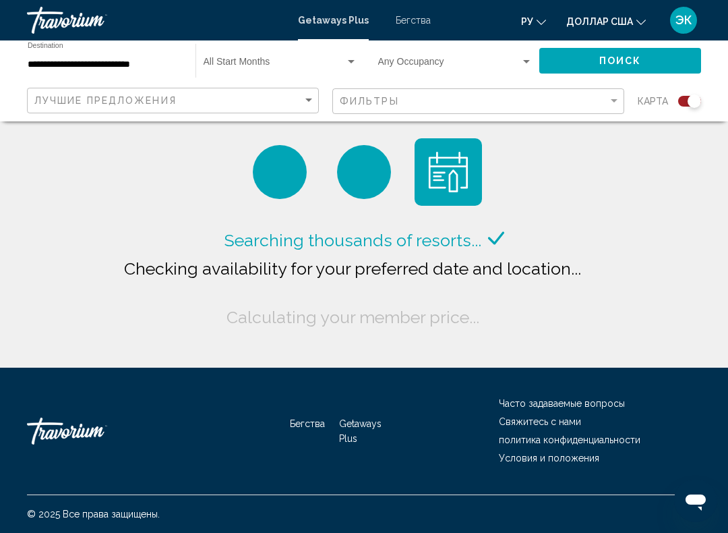
click at [130, 68] on input "**********" at bounding box center [105, 64] width 154 height 11
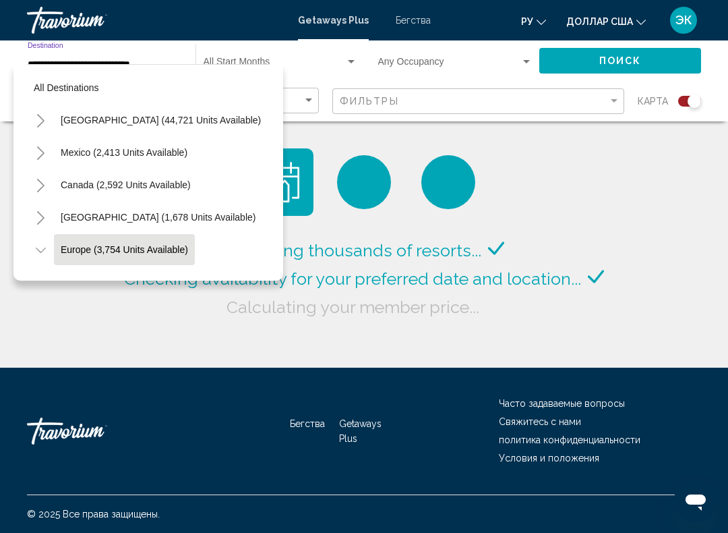
scroll to position [80, 0]
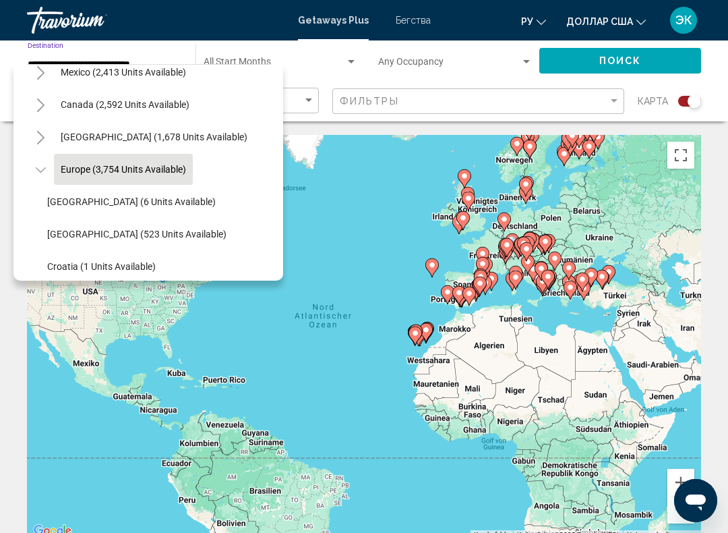
click at [148, 237] on span "Austria (523 units available)" at bounding box center [136, 234] width 179 height 11
type input "**********"
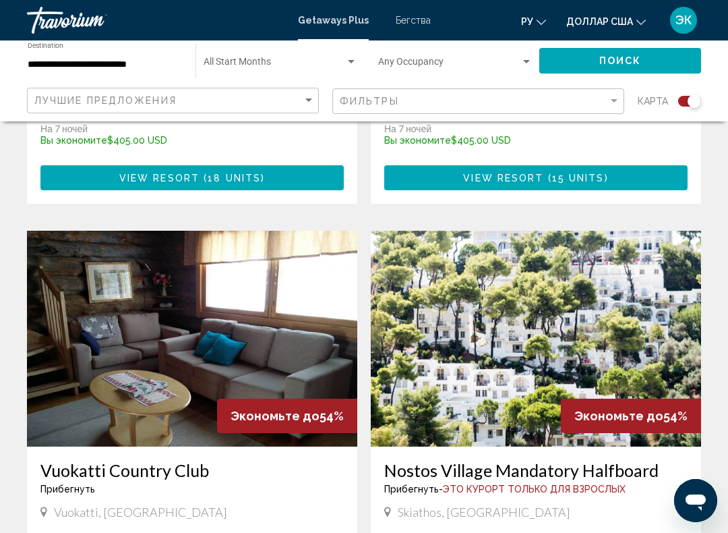
scroll to position [1802, 0]
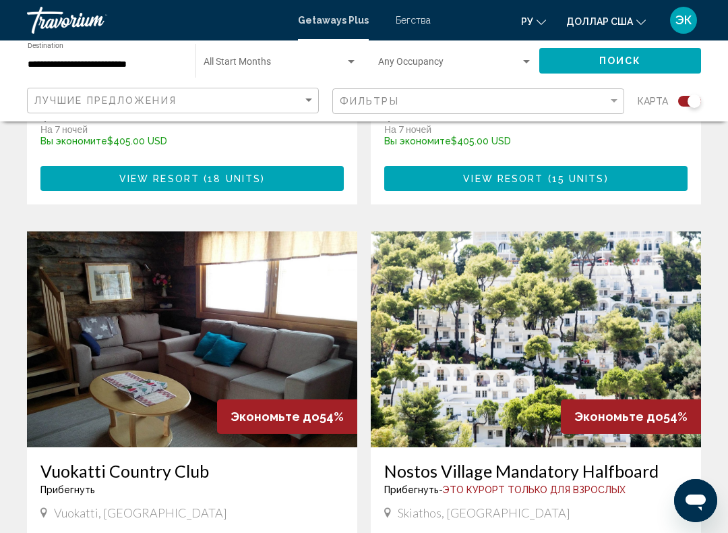
click at [352, 60] on div "Search widget" at bounding box center [351, 62] width 12 height 11
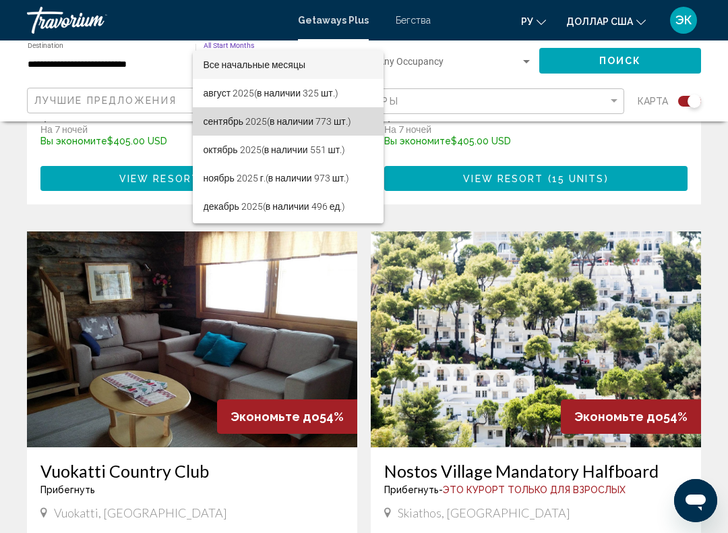
click at [276, 125] on font "(в наличии 773 шт.)" at bounding box center [309, 121] width 84 height 11
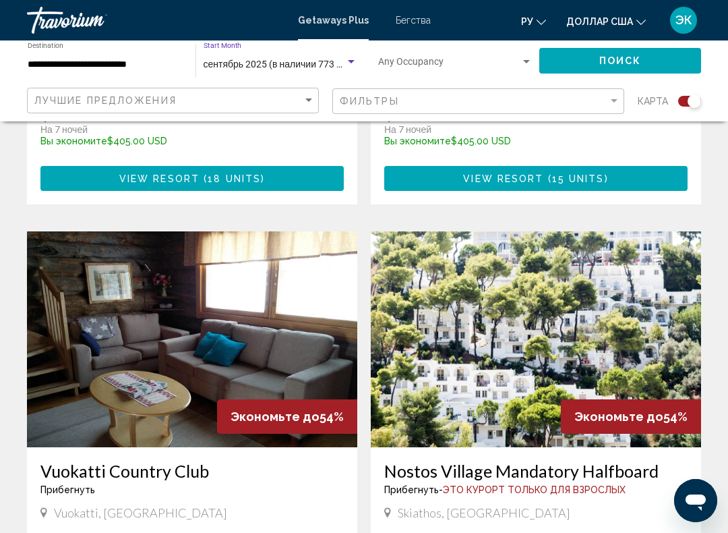
click at [528, 59] on div "Search widget" at bounding box center [526, 62] width 12 height 11
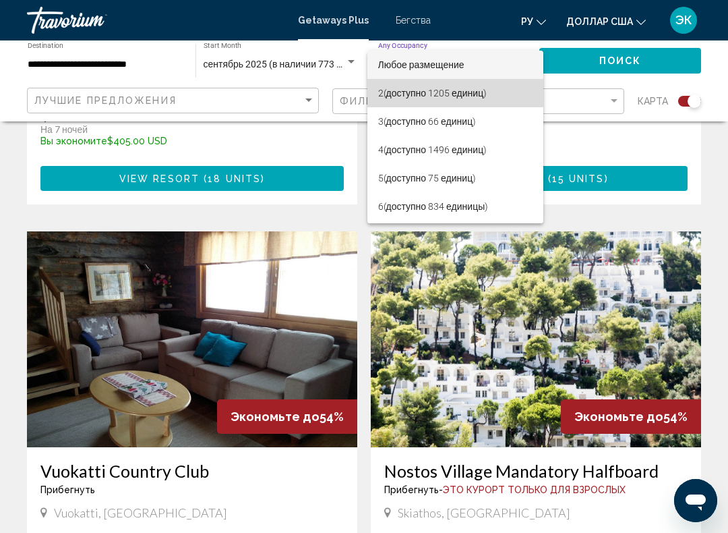
click at [464, 93] on font "(доступно 1205 единиц)" at bounding box center [436, 93] width 104 height 11
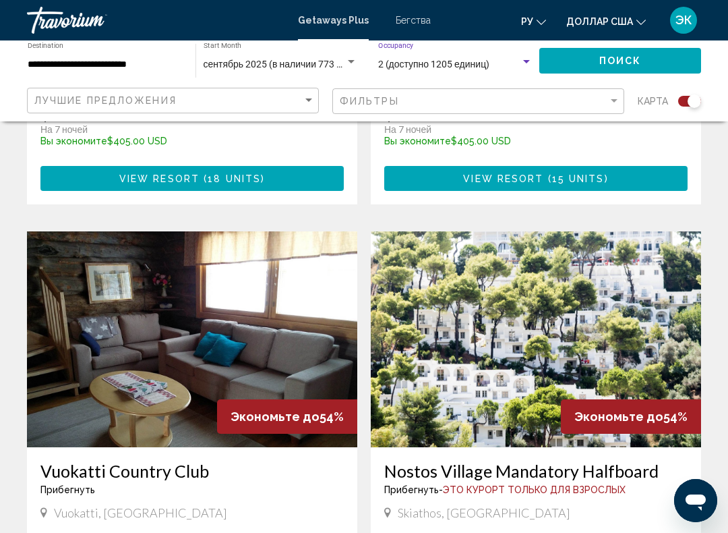
click at [619, 63] on span "Поиск" at bounding box center [620, 61] width 42 height 11
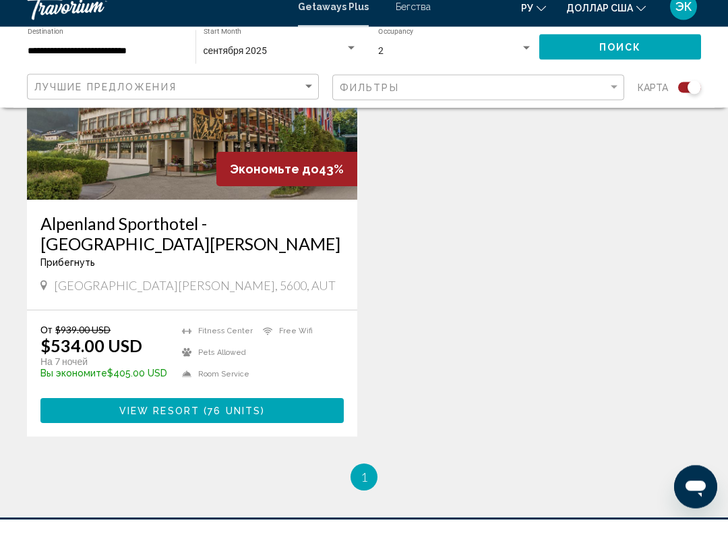
scroll to position [603, 0]
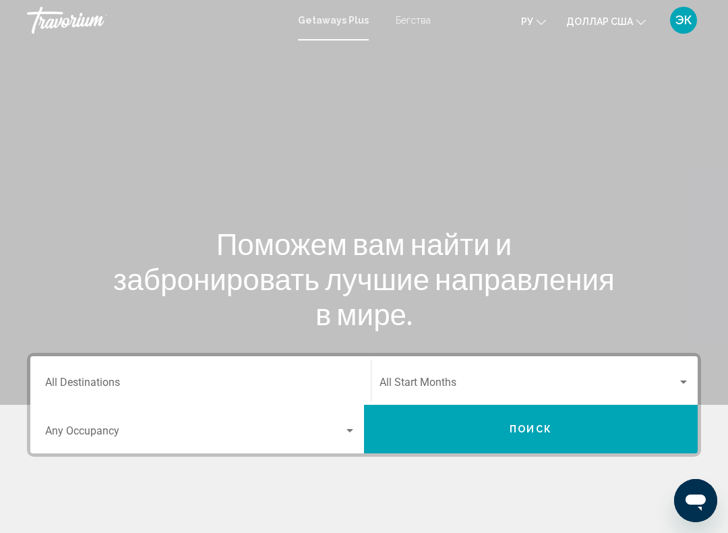
click at [412, 20] on font "Бегства" at bounding box center [413, 20] width 35 height 11
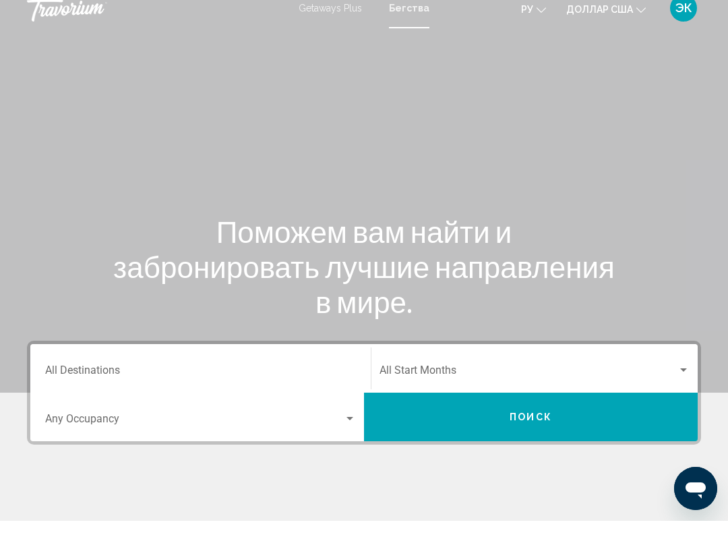
scroll to position [11, 0]
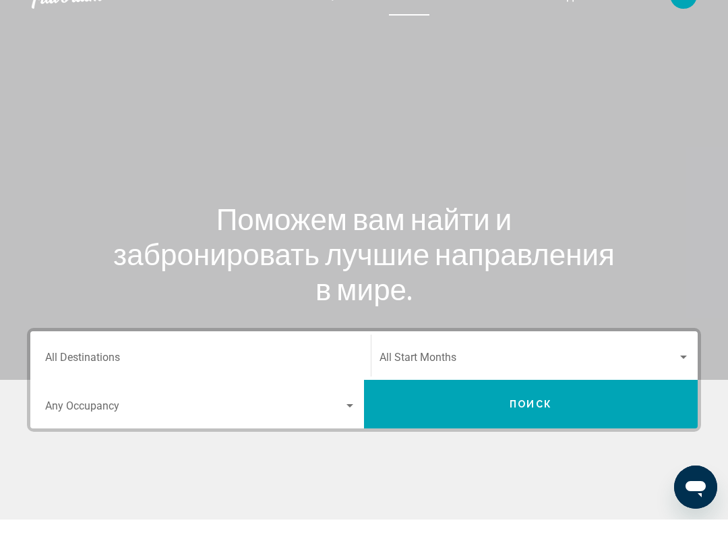
click at [175, 348] on div "Destination All Destinations" at bounding box center [200, 369] width 311 height 42
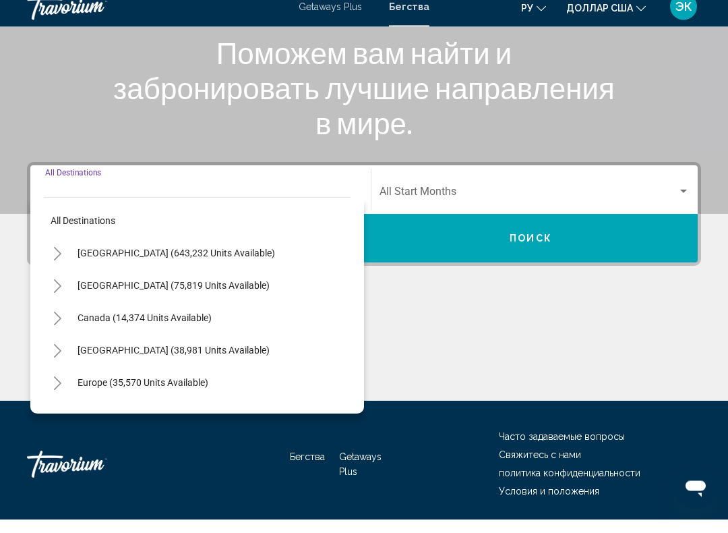
scroll to position [224, 0]
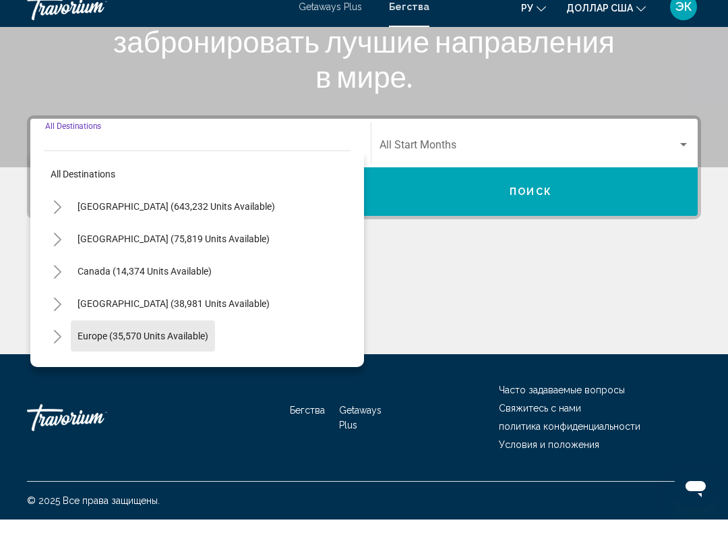
click at [194, 344] on span "Europe (35,570 units available)" at bounding box center [143, 349] width 131 height 11
type input "**********"
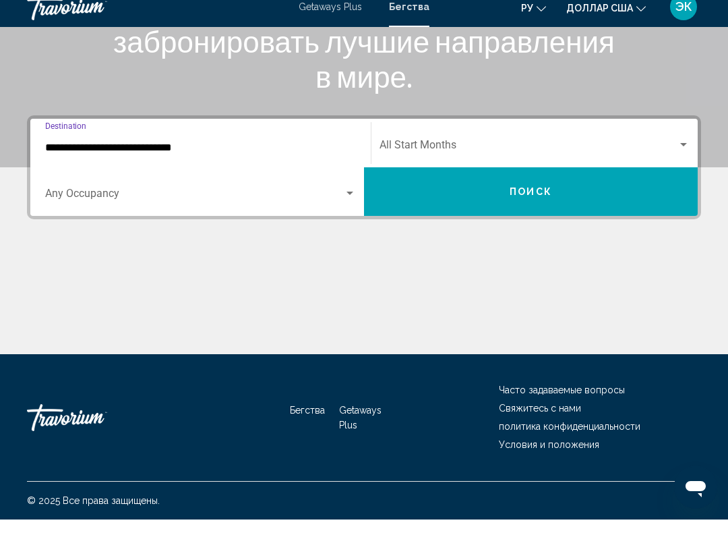
click at [530, 200] on button "Поиск" at bounding box center [531, 205] width 334 height 49
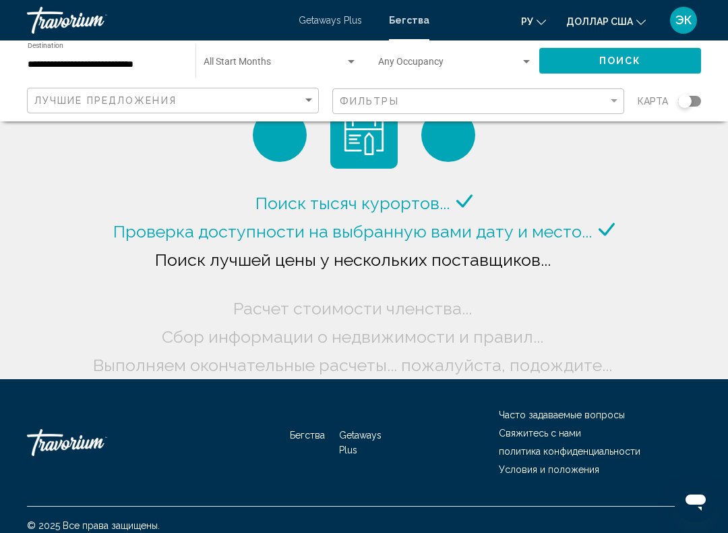
click at [153, 65] on input "**********" at bounding box center [105, 64] width 154 height 11
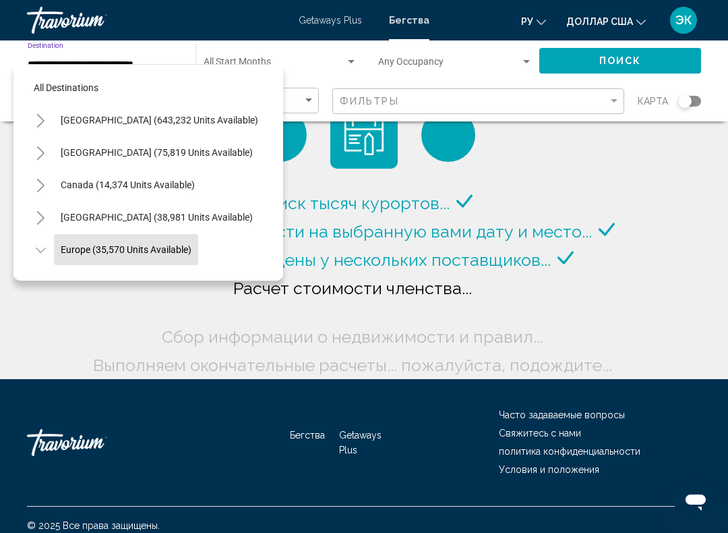
scroll to position [80, 0]
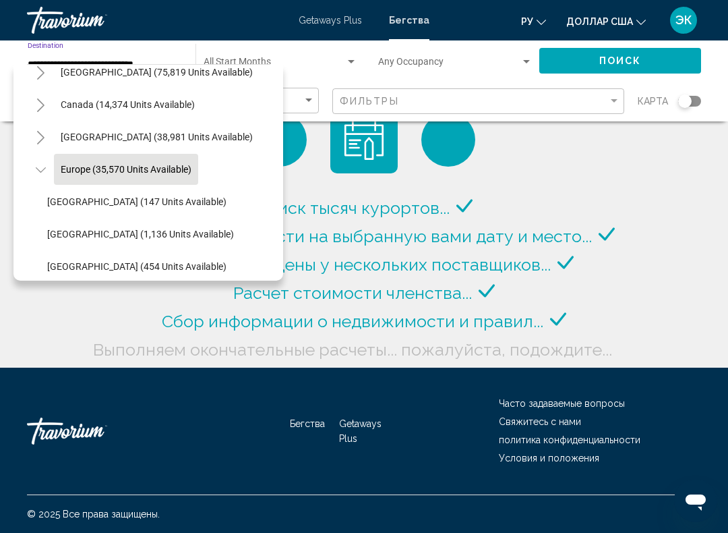
click at [151, 234] on span "Austria (1,136 units available)" at bounding box center [140, 234] width 187 height 11
type input "**********"
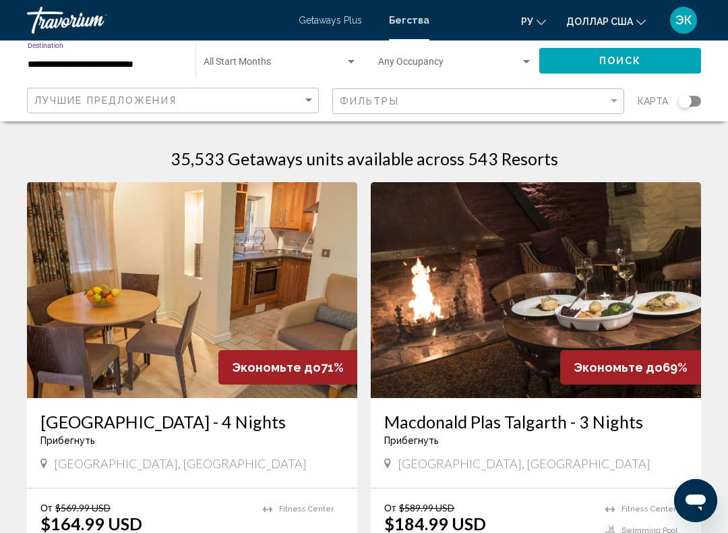
click at [344, 67] on span "Search widget" at bounding box center [275, 64] width 142 height 11
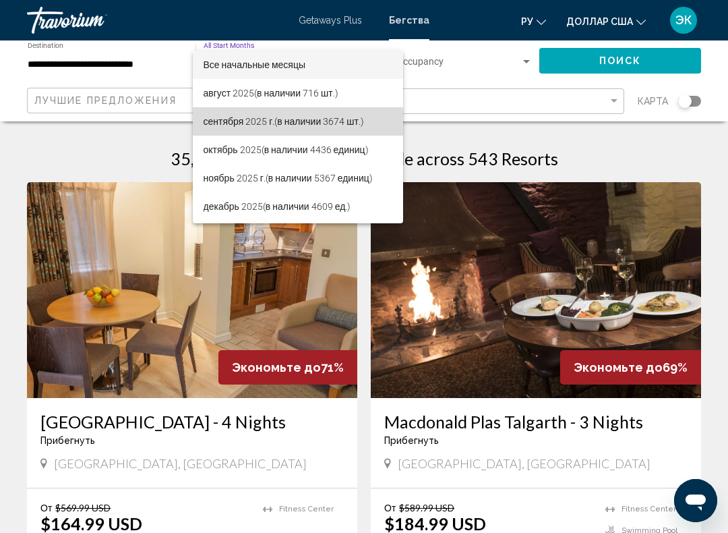
click at [278, 123] on font "(в наличии 3674 шт.)" at bounding box center [319, 121] width 90 height 11
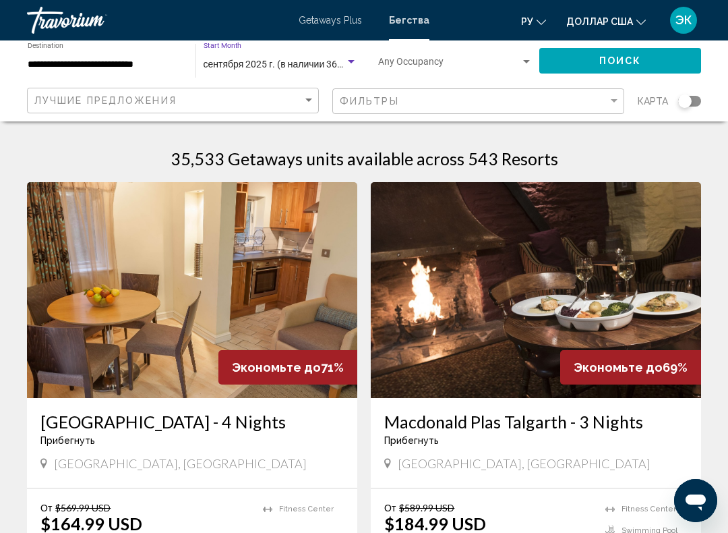
click at [620, 63] on span "Поиск" at bounding box center [620, 61] width 42 height 11
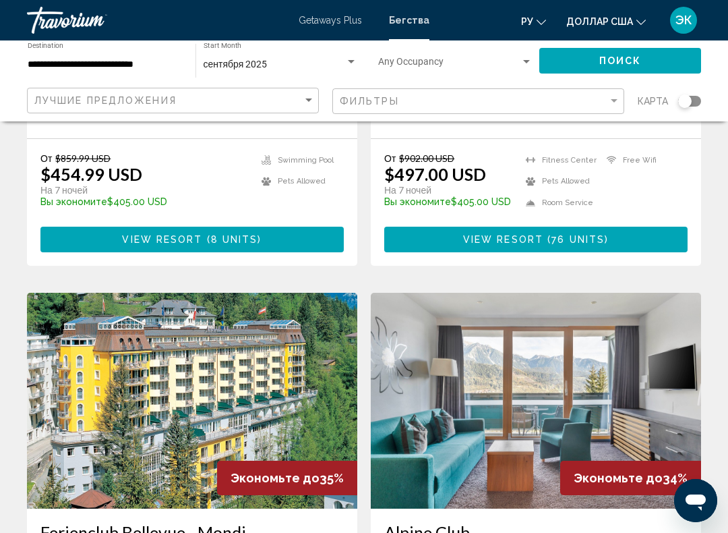
scroll to position [792, 0]
